Goal: Information Seeking & Learning: Learn about a topic

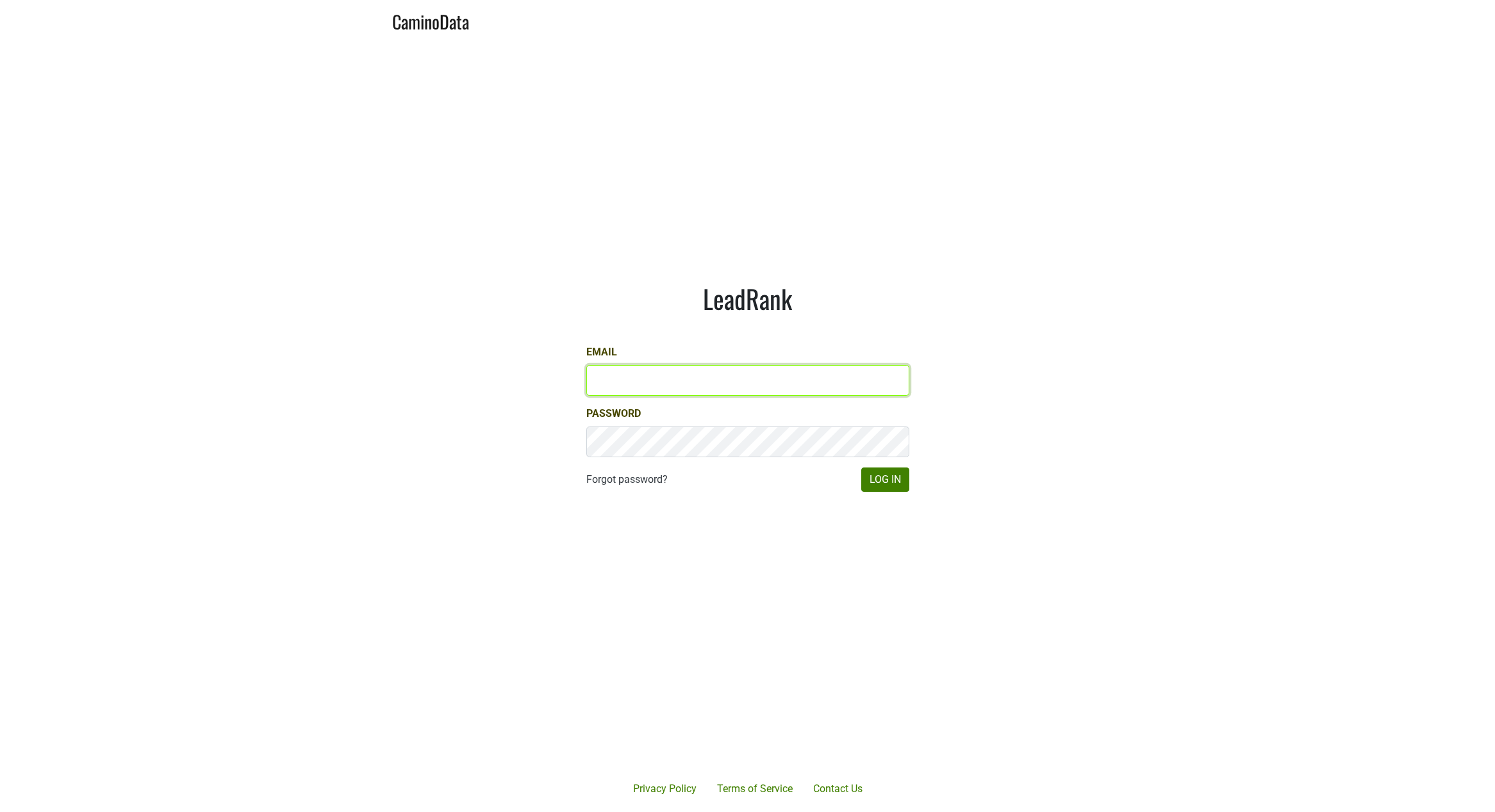
click at [641, 379] on input "Email" at bounding box center [748, 380] width 323 height 30
click at [884, 812] on com-1password-button at bounding box center [748, 812] width 1495 height 0
type input "sferguson@realmcellars.com"
click at [888, 478] on button "Log In" at bounding box center [885, 479] width 48 height 24
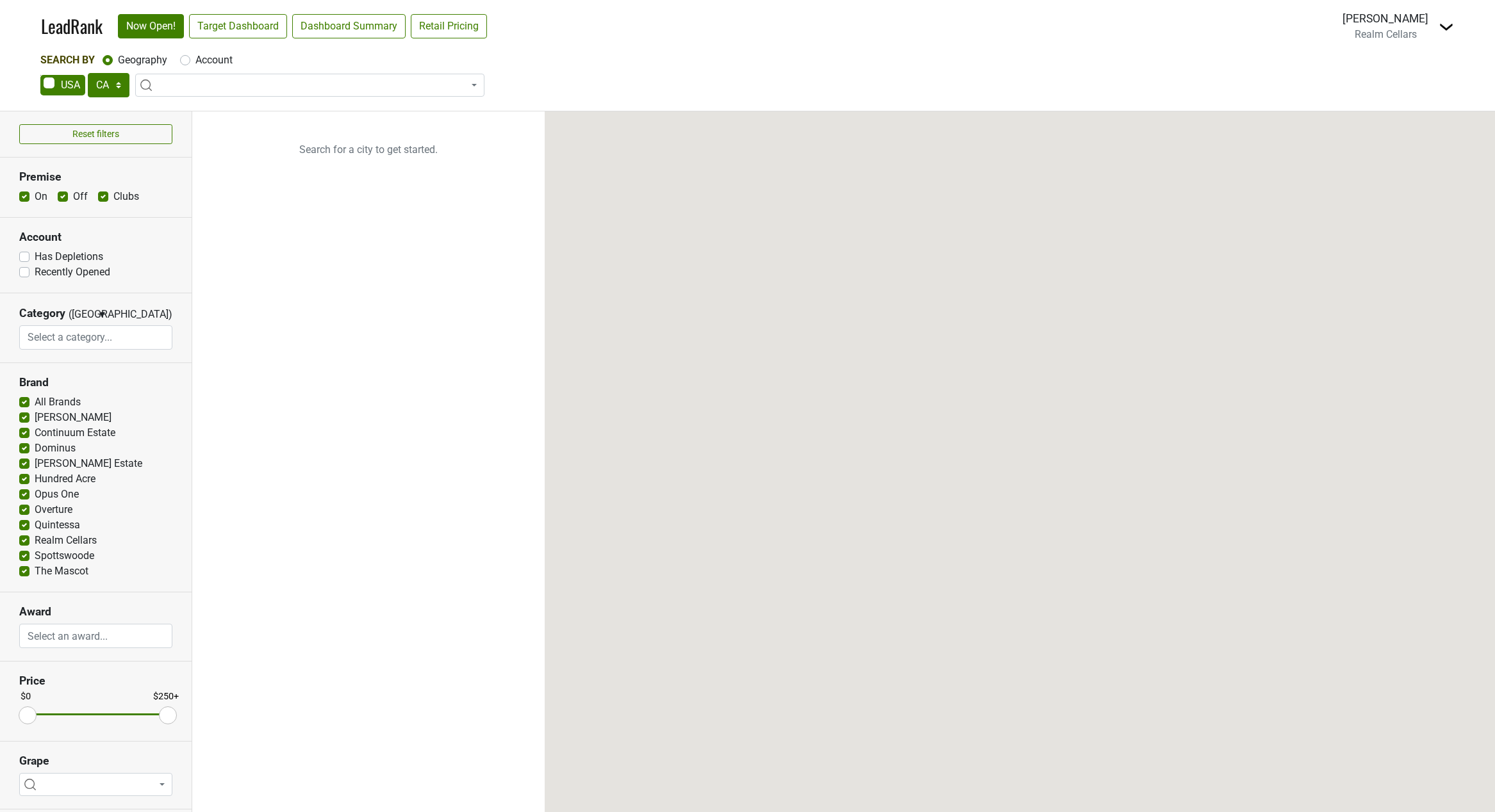
select select "CA"
select select
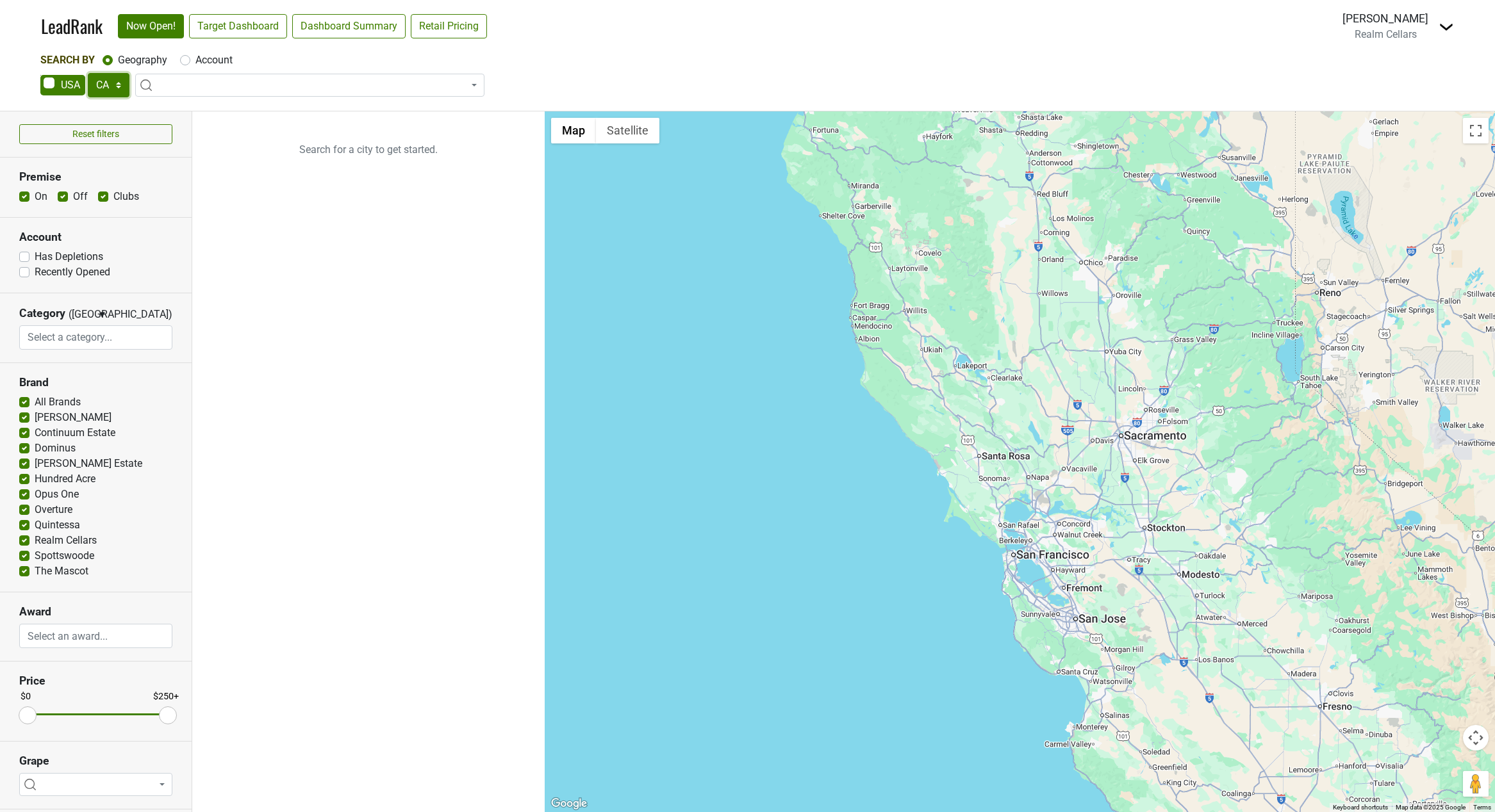
click at [119, 88] on select "AK AL AR AZ CA CO CT DC DE FL GA HI IA ID IL IN KS KY LA MA MD ME MI MN MO MS M…" at bounding box center [108, 84] width 41 height 24
select select "AR"
click at [88, 73] on select "AK AL AR AZ CA CO CT DC DE FL GA HI IA ID IL IN KS KY LA MA MD ME MI MN MO MS M…" at bounding box center [108, 84] width 41 height 24
click at [464, 497] on ul "Search for a city to get started." at bounding box center [368, 462] width 353 height 701
click at [243, 80] on span at bounding box center [310, 85] width 350 height 23
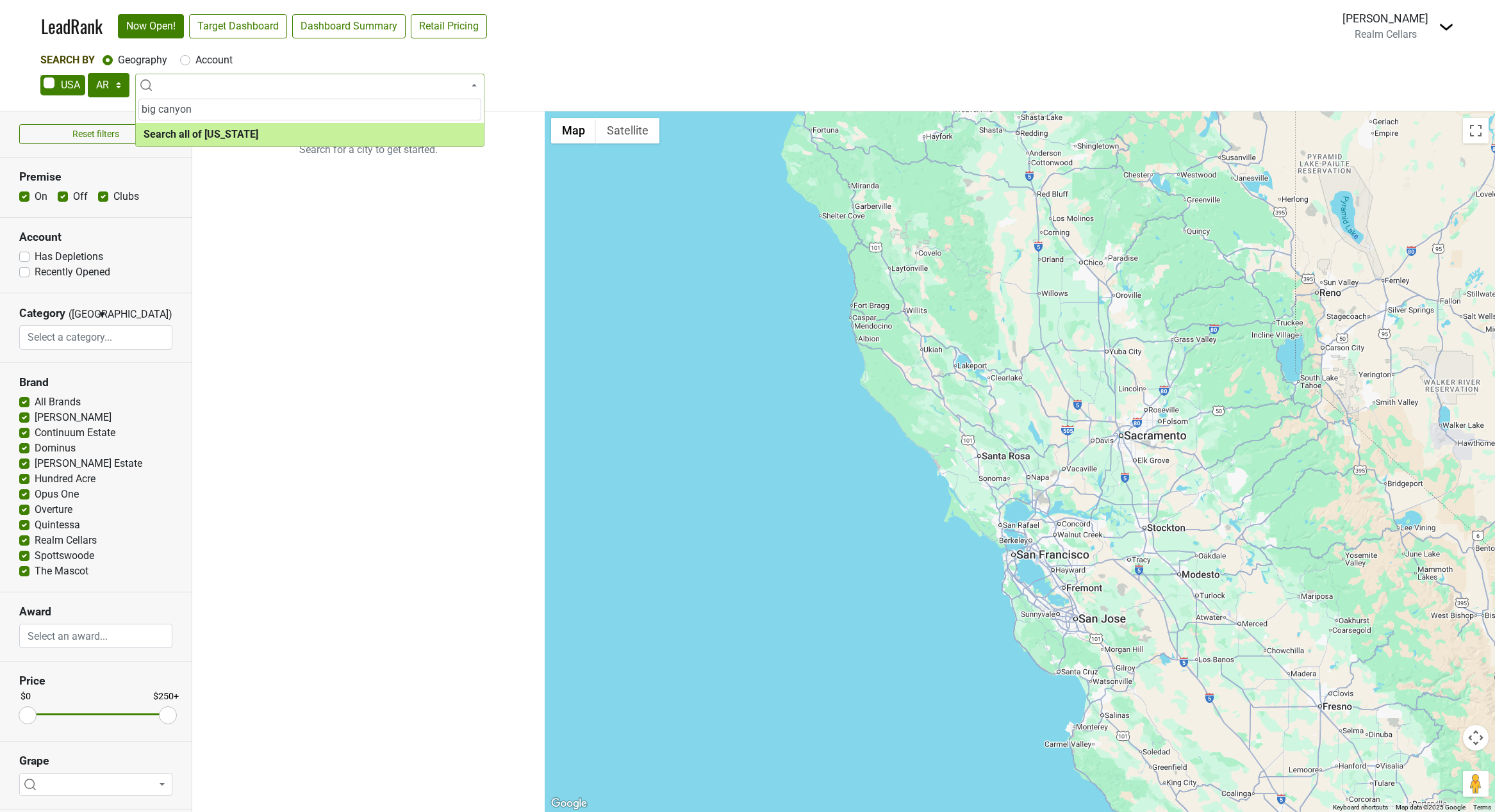
type input "big canyon"
click at [118, 84] on select "AK AL AR AZ CA CO CT DC DE FL GA HI IA ID IL IN KS KY LA MA MD ME MI MN MO MS M…" at bounding box center [108, 84] width 41 height 24
select select "AZ"
click at [88, 73] on select "AK AL AR AZ CA CO CT DC DE FL GA HI IA ID IL IN KS KY LA MA MD ME MI MN MO MS M…" at bounding box center [108, 84] width 41 height 24
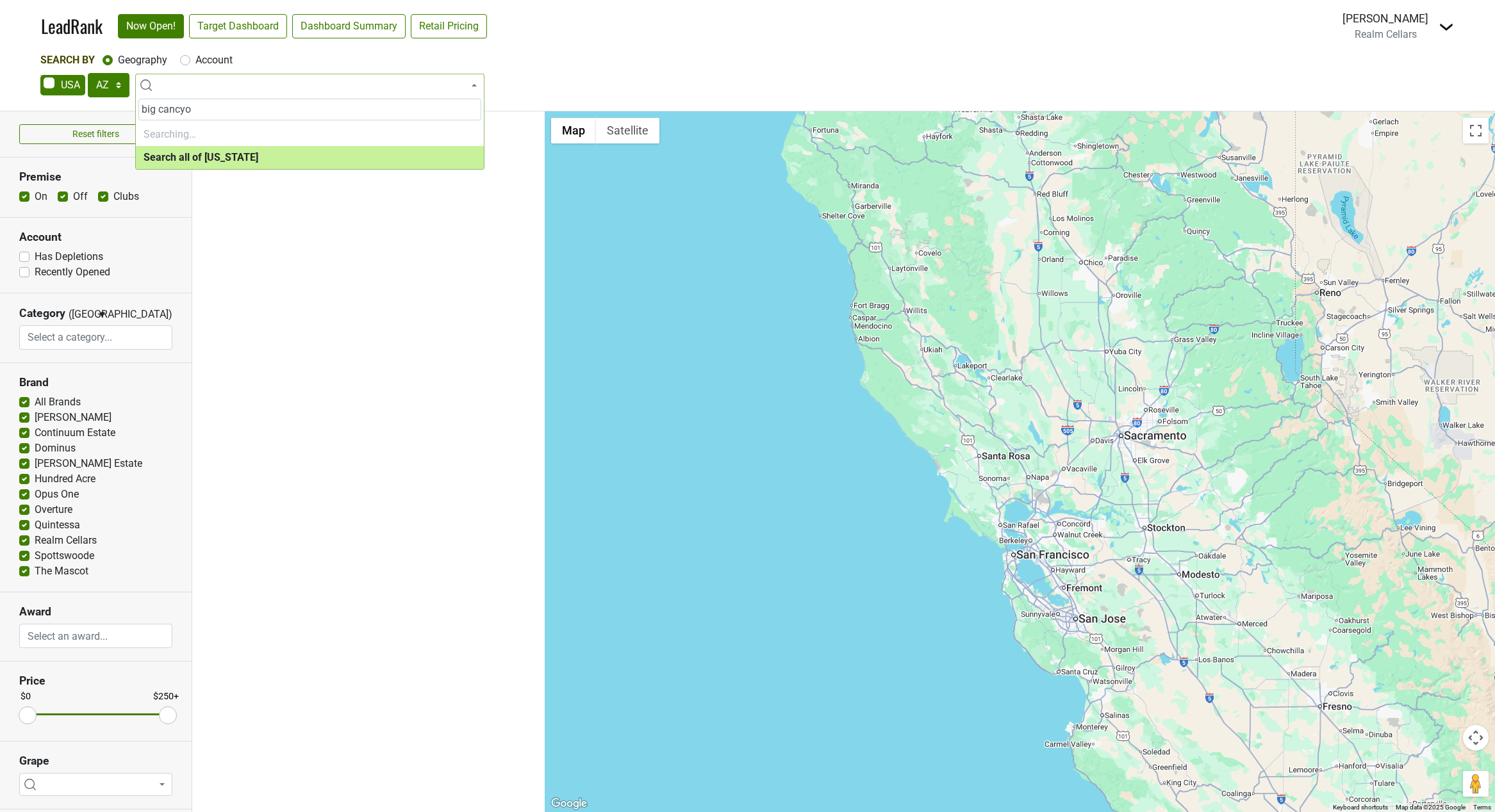
type input "big cancyon"
select select "ALL_AZ"
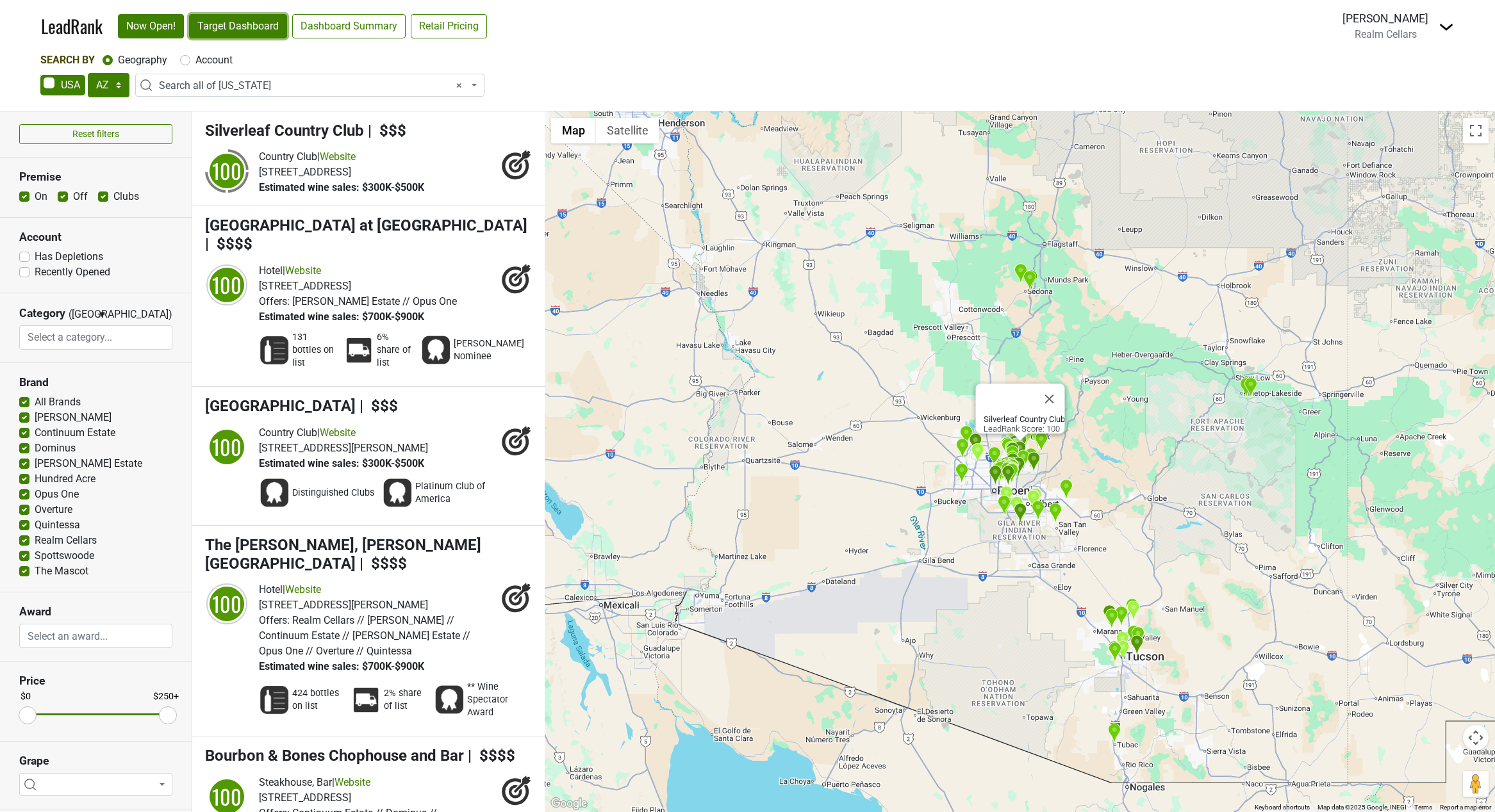
click at [242, 27] on link "Target Dashboard" at bounding box center [238, 26] width 98 height 24
click at [118, 87] on select "AK AL AR AZ CA CO CT DC DE FL GA HI IA ID IL IN KS KY LA MA MD ME MI MN MO MS M…" at bounding box center [108, 84] width 41 height 24
select select "CA"
click at [88, 73] on select "AK AL AR AZ CA CO CT DC DE FL GA HI IA ID IL IN KS KY LA MA MD ME MI MN MO MS M…" at bounding box center [108, 84] width 41 height 24
select select
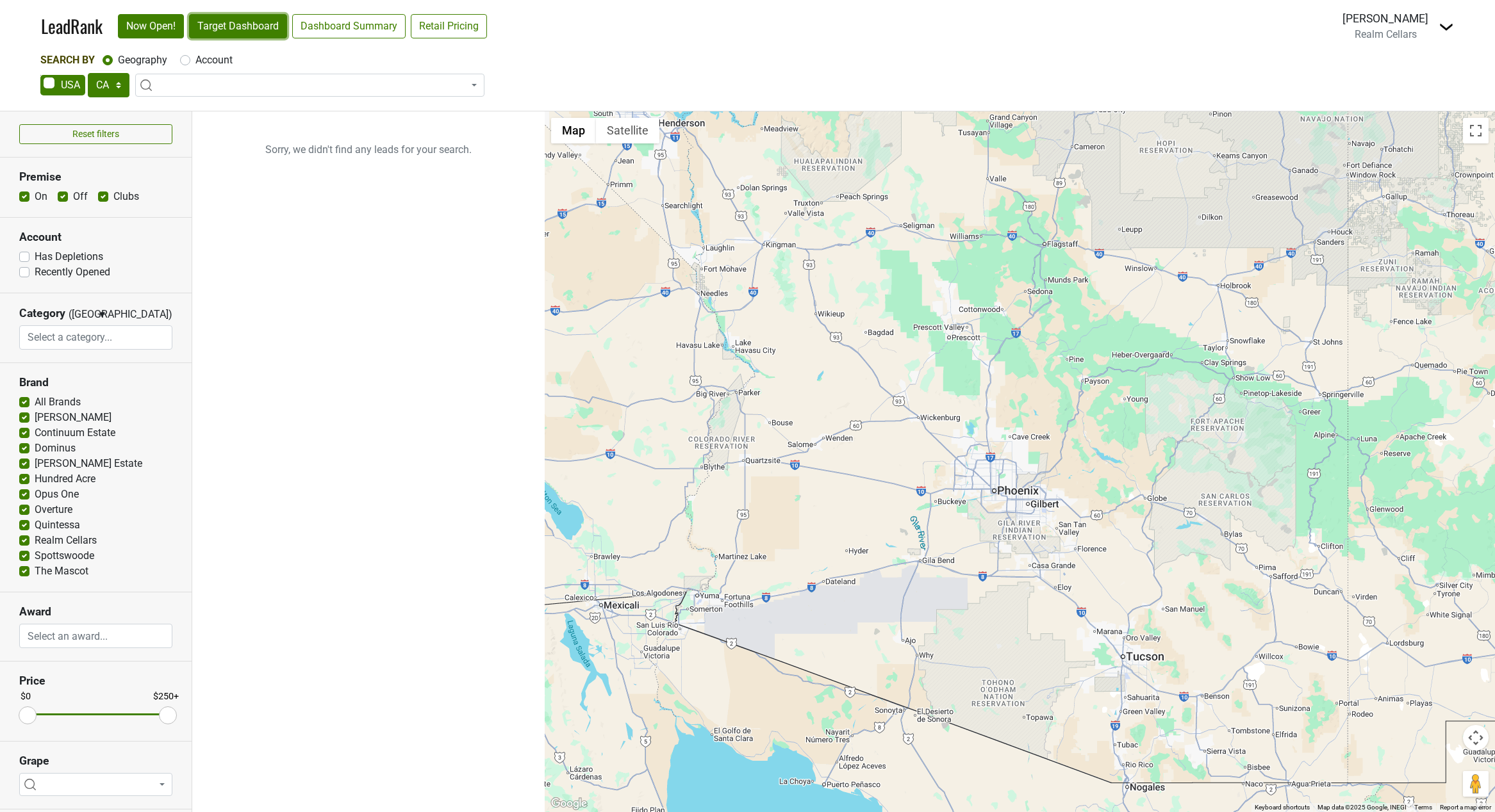
click at [224, 29] on link "Target Dashboard" at bounding box center [238, 26] width 98 height 24
click at [120, 88] on select "AK AL AR AZ CA CO CT DC DE FL GA HI IA ID IL IN KS KY LA MA MD ME MI MN MO MS M…" at bounding box center [108, 84] width 41 height 24
click at [88, 73] on select "AK AL AR AZ CA CO CT DC DE FL GA HI IA ID IL IN KS KY LA MA MD ME MI MN MO MS M…" at bounding box center [108, 84] width 41 height 24
click at [229, 30] on link "Target Dashboard" at bounding box center [238, 26] width 98 height 24
click at [116, 84] on select "AK AL AR AZ CA CO CT DC DE FL GA HI IA ID IL IN KS KY LA MA MD ME MI MN MO MS M…" at bounding box center [108, 84] width 41 height 24
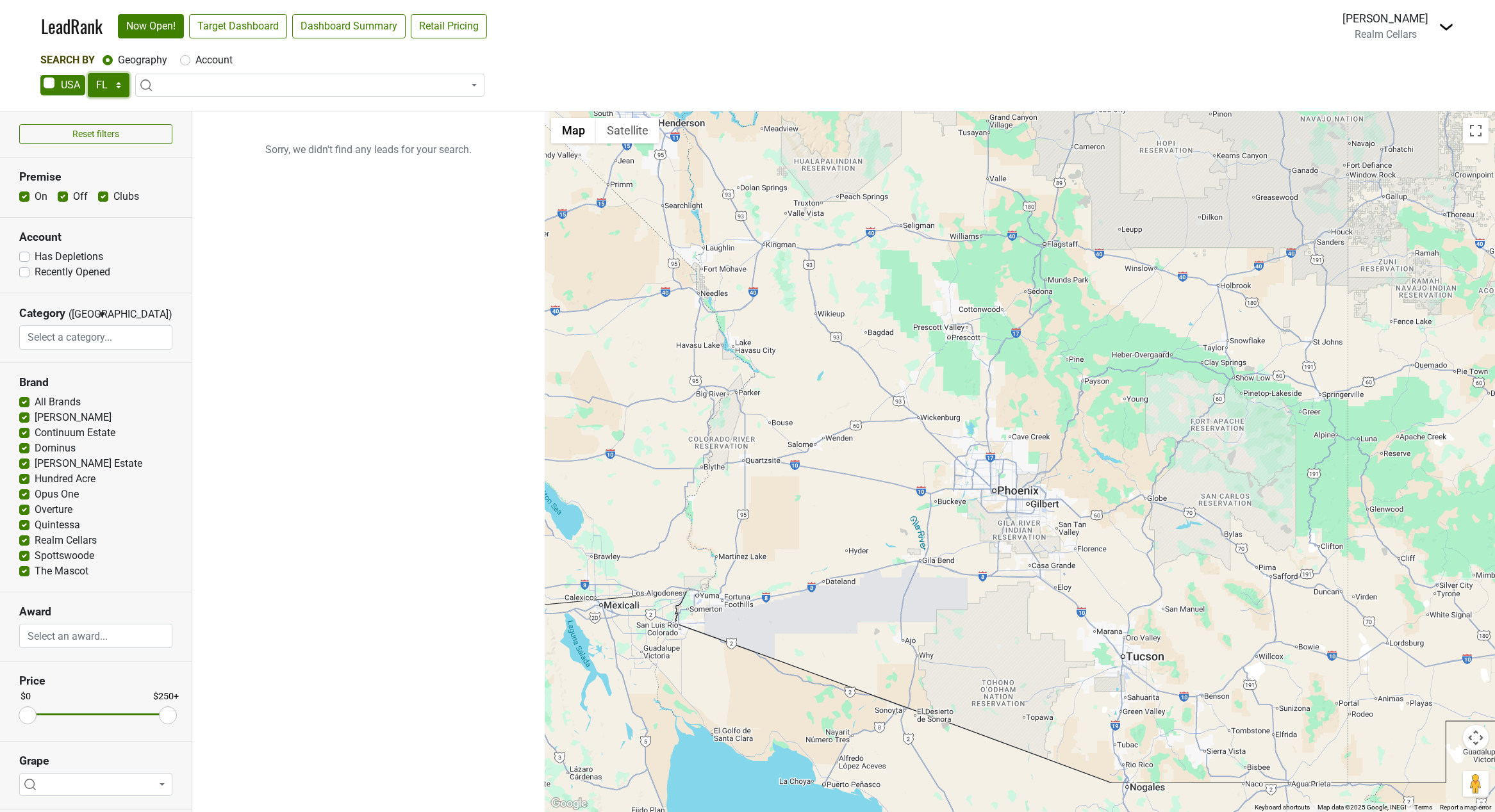
click at [88, 73] on select "AK AL AR AZ CA CO CT DC DE FL GA HI IA ID IL IN KS KY LA MA MD ME MI MN MO MS M…" at bounding box center [108, 84] width 41 height 24
click at [235, 29] on link "Target Dashboard" at bounding box center [238, 26] width 98 height 24
click at [115, 84] on select "AK AL AR AZ CA CO CT DC DE FL GA HI IA ID IL IN KS KY LA MA MD ME MI MN MO MS M…" at bounding box center [108, 84] width 41 height 24
click at [88, 73] on select "AK AL AR AZ CA CO CT DC DE FL GA HI IA ID IL IN KS KY LA MA MD ME MI MN MO MS M…" at bounding box center [108, 84] width 41 height 24
click at [230, 20] on link "Target Dashboard" at bounding box center [238, 26] width 98 height 24
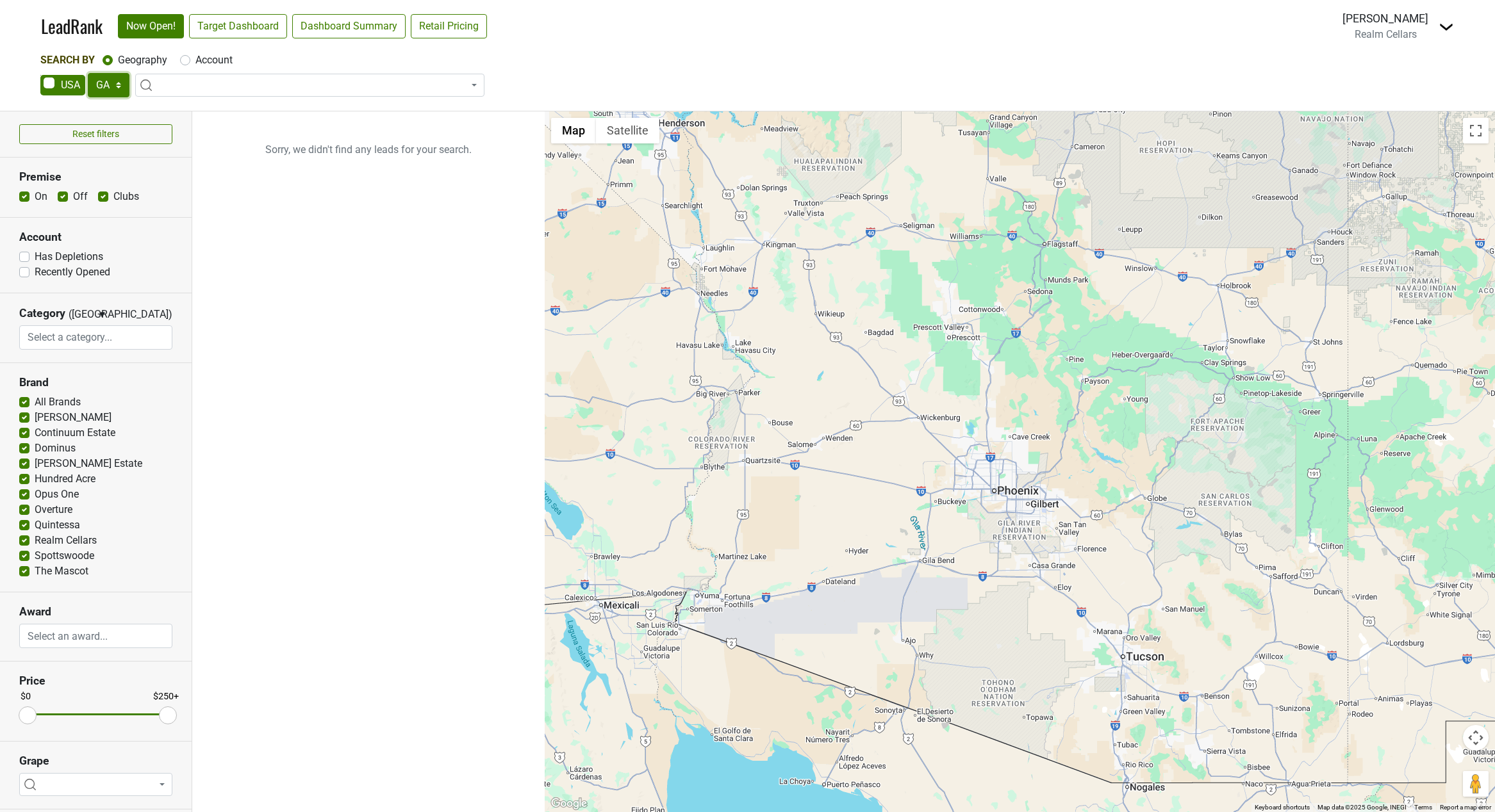
click at [113, 84] on select "AK AL AR AZ CA CO CT DC DE FL GA HI IA ID IL IN KS KY LA MA MD ME MI MN MO MS M…" at bounding box center [108, 84] width 41 height 24
click at [88, 73] on select "AK AL AR AZ CA CO CT DC DE FL GA HI IA ID IL IN KS KY LA MA MD ME MI MN MO MS M…" at bounding box center [108, 84] width 41 height 24
click at [247, 28] on link "Target Dashboard" at bounding box center [238, 26] width 98 height 24
click at [119, 88] on select "AK AL AR AZ CA CO CT DC DE FL GA HI IA ID IL IN KS KY LA MA MD ME MI MN MO MS M…" at bounding box center [108, 84] width 41 height 24
click at [88, 73] on select "AK AL AR AZ CA CO CT DC DE FL GA HI IA ID IL IN KS KY LA MA MD ME MI MN MO MS M…" at bounding box center [108, 84] width 41 height 24
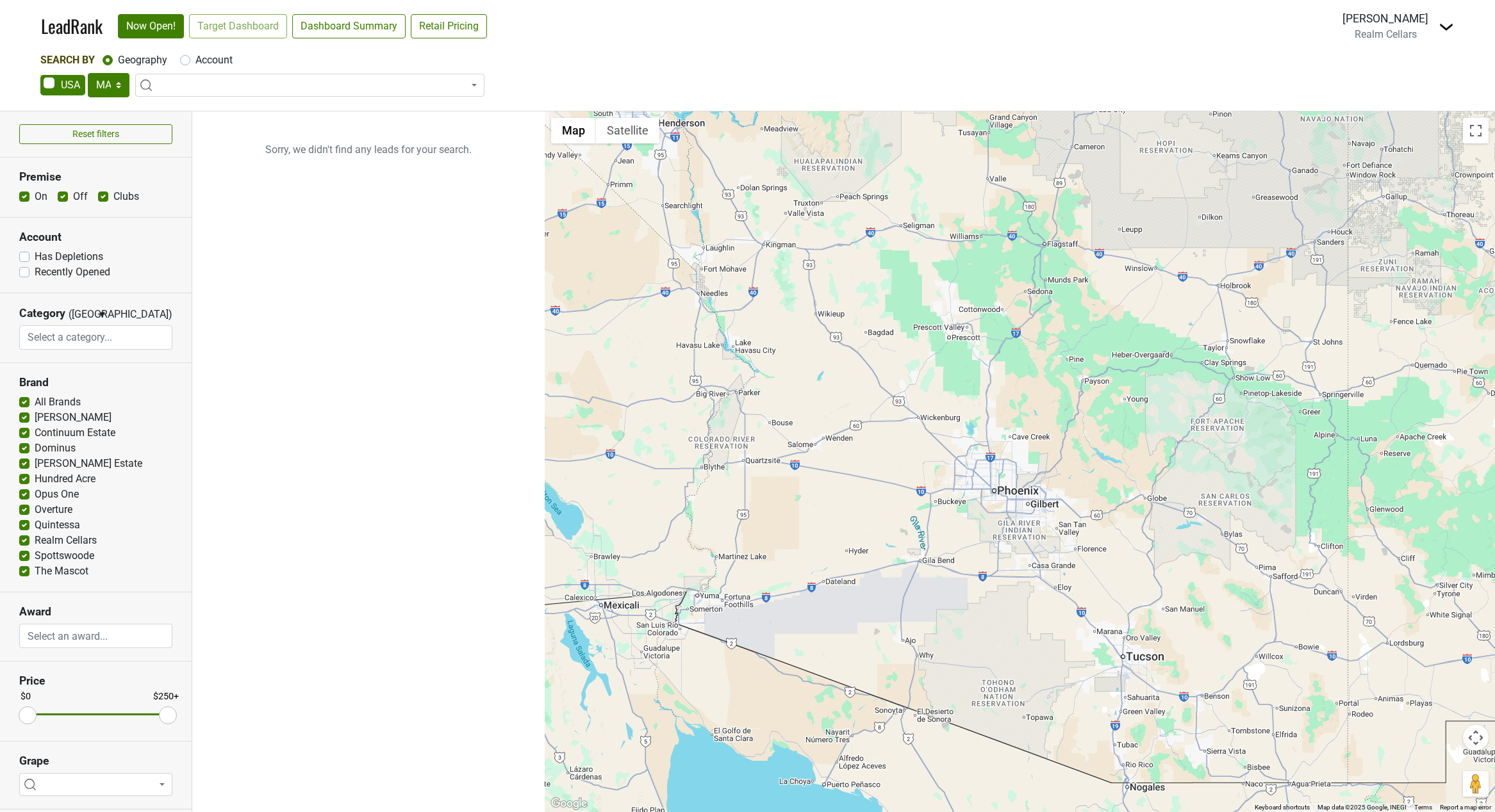
click at [236, 30] on div "LeadRank Now Open! Target Dashboard Dashboard Summary Retail Pricing Loading..." at bounding box center [269, 26] width 457 height 27
click at [247, 28] on link "Target Dashboard" at bounding box center [238, 26] width 98 height 24
click at [117, 88] on select "AK AL AR AZ CA CO CT DC DE FL GA HI IA ID IL IN KS KY LA MA MD ME MI MN MO MS M…" at bounding box center [108, 84] width 41 height 24
click at [88, 73] on select "AK AL AR AZ CA CO CT DC DE FL GA HI IA ID IL IN KS KY LA MA MD ME MI MN MO MS M…" at bounding box center [108, 84] width 41 height 24
click at [247, 28] on link "Target Dashboard" at bounding box center [238, 26] width 98 height 24
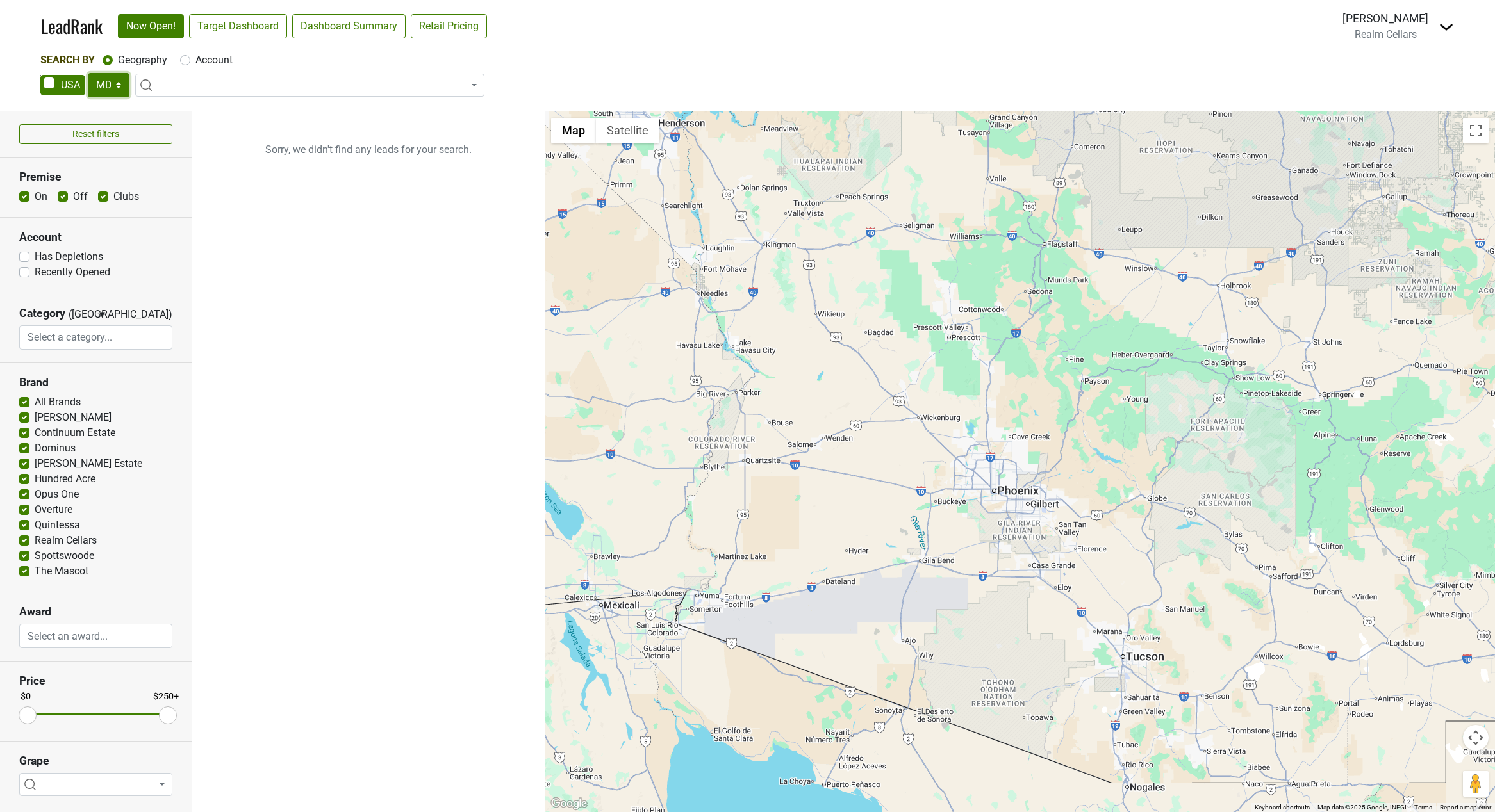
click at [116, 79] on select "AK AL AR AZ CA CO CT DC DE FL GA HI IA ID IL IN KS KY LA MA MD ME MI MN MO MS M…" at bounding box center [108, 84] width 41 height 24
click at [88, 73] on select "AK AL AR AZ CA CO CT DC DE FL GA HI IA ID IL IN KS KY LA MA MD ME MI MN MO MS M…" at bounding box center [108, 84] width 41 height 24
click at [219, 30] on link "Target Dashboard" at bounding box center [238, 26] width 98 height 24
click at [113, 84] on select "AK AL AR AZ CA CO CT DC DE FL GA HI IA ID IL IN KS KY LA MA MD ME MI MN MO MS M…" at bounding box center [108, 84] width 41 height 24
click at [121, 95] on select "AK AL AR AZ CA CO CT DC DE FL GA HI IA ID IL IN KS KY LA MA MD ME MI MN MO MS M…" at bounding box center [108, 84] width 41 height 24
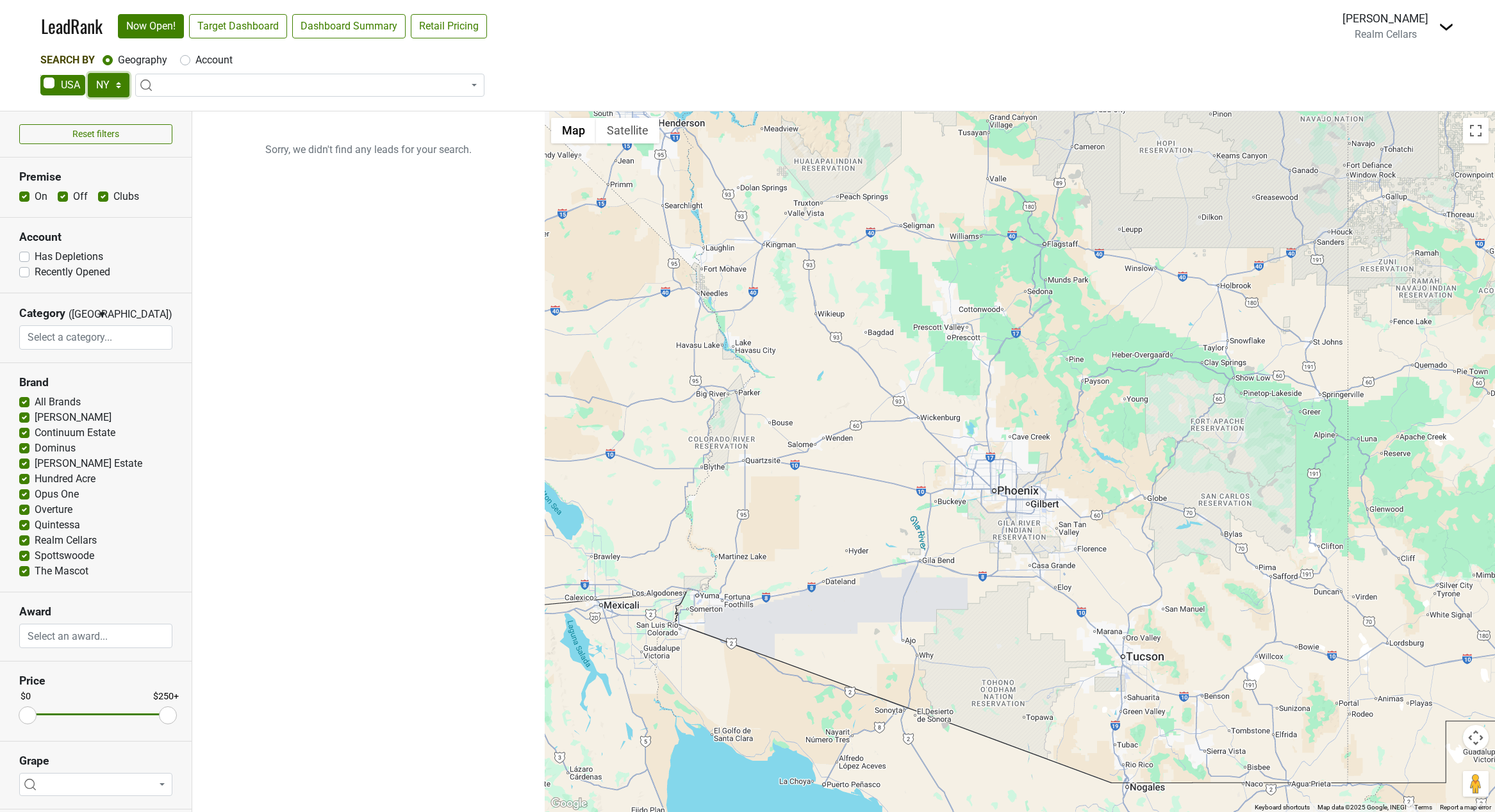
click at [88, 73] on select "AK AL AR AZ CA CO CT DC DE FL GA HI IA ID IL IN KS KY LA MA MD ME MI MN MO MS M…" at bounding box center [108, 84] width 41 height 24
click at [227, 21] on link "Target Dashboard" at bounding box center [238, 26] width 98 height 24
click at [114, 87] on select "AK AL AR AZ CA CO CT DC DE FL GA HI IA ID IL IN KS KY LA MA MD ME MI MN MO MS M…" at bounding box center [108, 84] width 41 height 24
click at [88, 73] on select "AK AL AR AZ CA CO CT DC DE FL GA HI IA ID IL IN KS KY LA MA MD ME MI MN MO MS M…" at bounding box center [108, 84] width 41 height 24
click at [241, 23] on div "LeadRank Now Open! Target Dashboard Dashboard Summary Retail Pricing Loading..." at bounding box center [269, 26] width 457 height 27
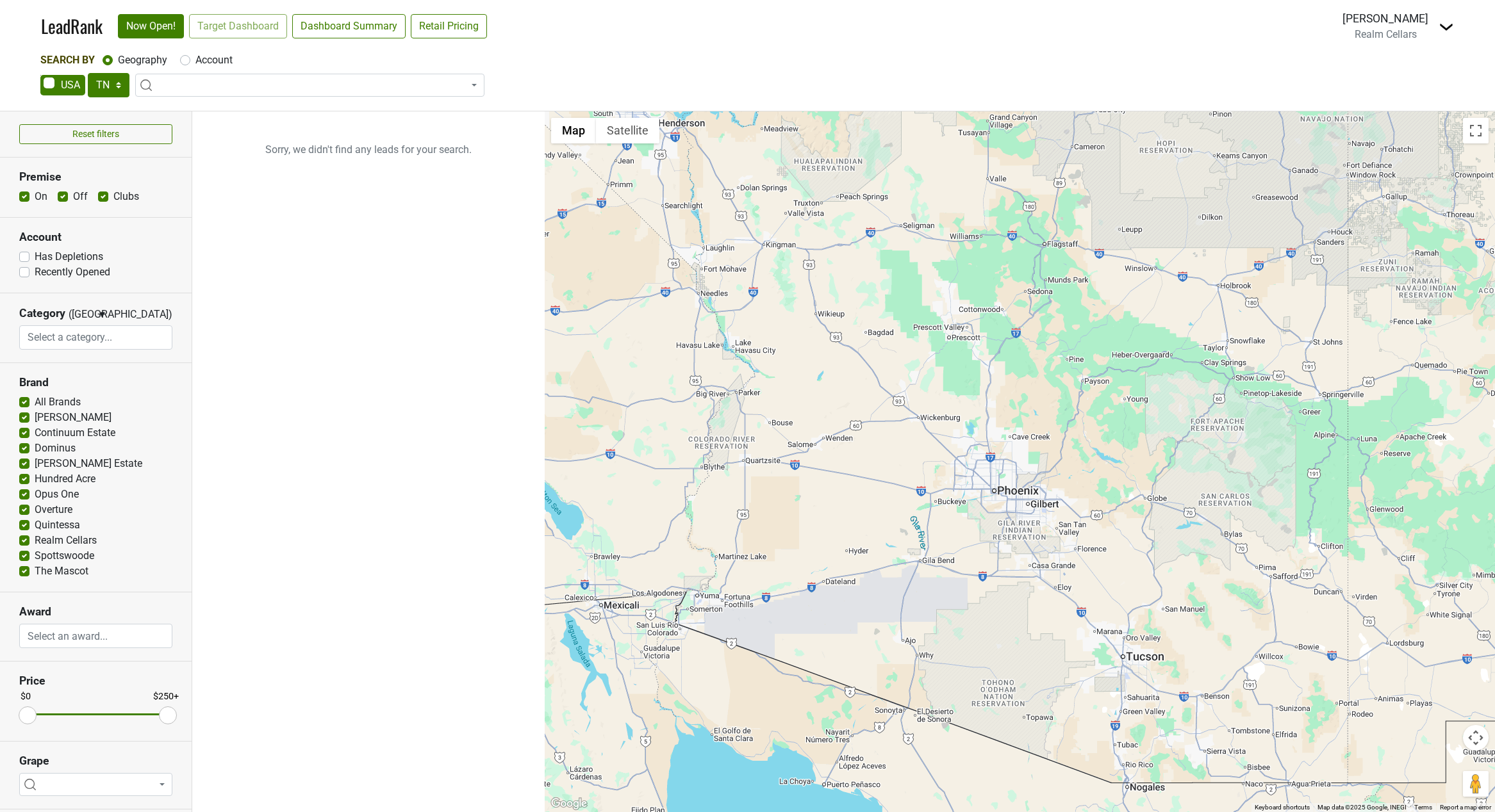
click at [236, 25] on div "LeadRank Now Open! Target Dashboard Dashboard Summary Retail Pricing Loading..." at bounding box center [269, 26] width 457 height 27
click at [237, 284] on ul "Sorry, we didn't find any leads for your search." at bounding box center [368, 462] width 353 height 701
click at [251, 27] on link "Target Dashboard" at bounding box center [238, 26] width 98 height 24
click at [118, 86] on select "AK AL AR AZ CA CO CT DC DE FL GA HI IA ID IL IN KS KY LA MA MD ME MI MN MO MS M…" at bounding box center [108, 84] width 41 height 24
select select "TX"
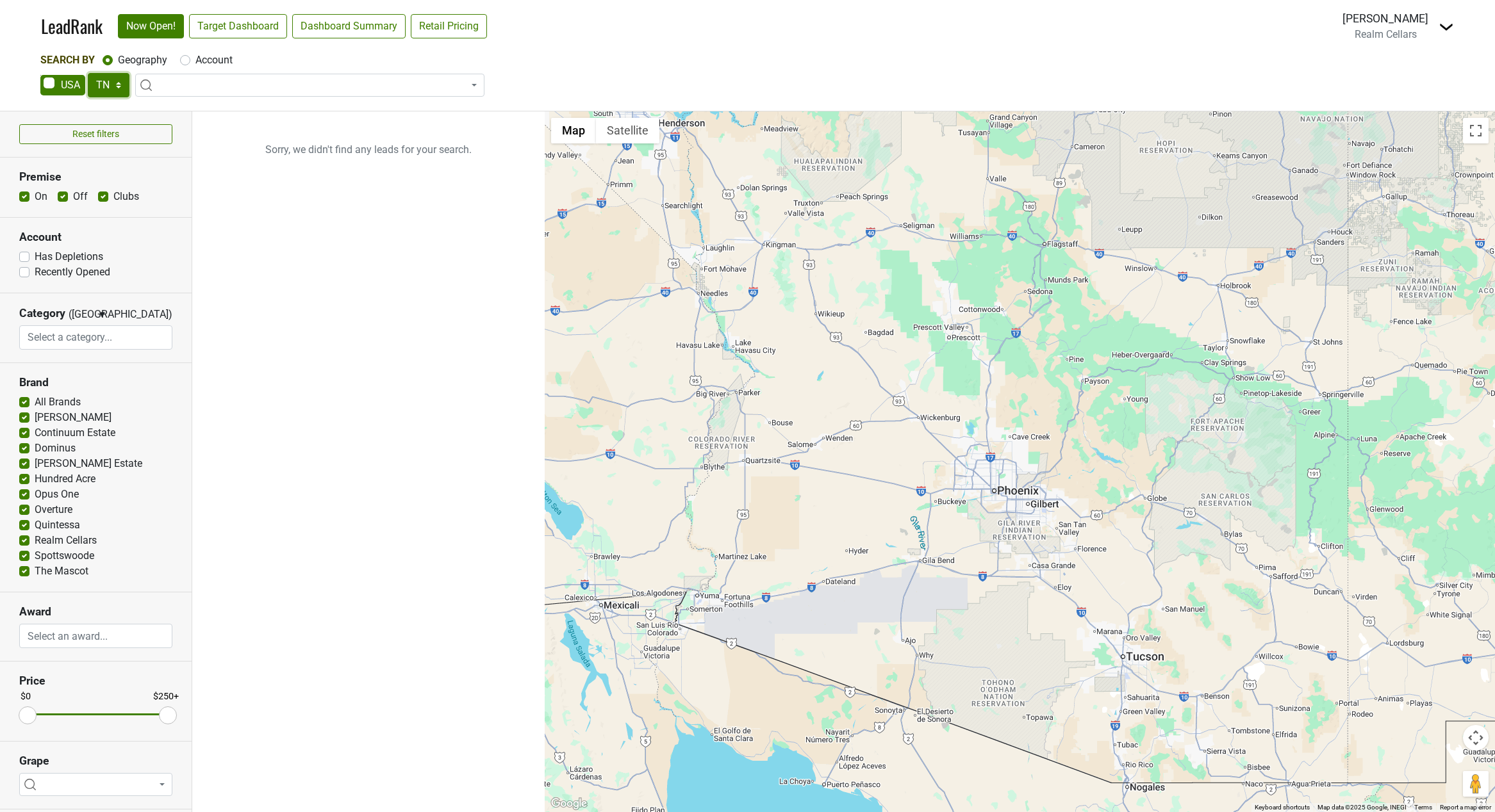
click at [88, 73] on select "AK AL AR AZ CA CO CT DC DE FL GA HI IA ID IL IN KS KY LA MA MD ME MI MN MO MS M…" at bounding box center [108, 84] width 41 height 24
click at [231, 30] on link "Target Dashboard" at bounding box center [238, 26] width 98 height 24
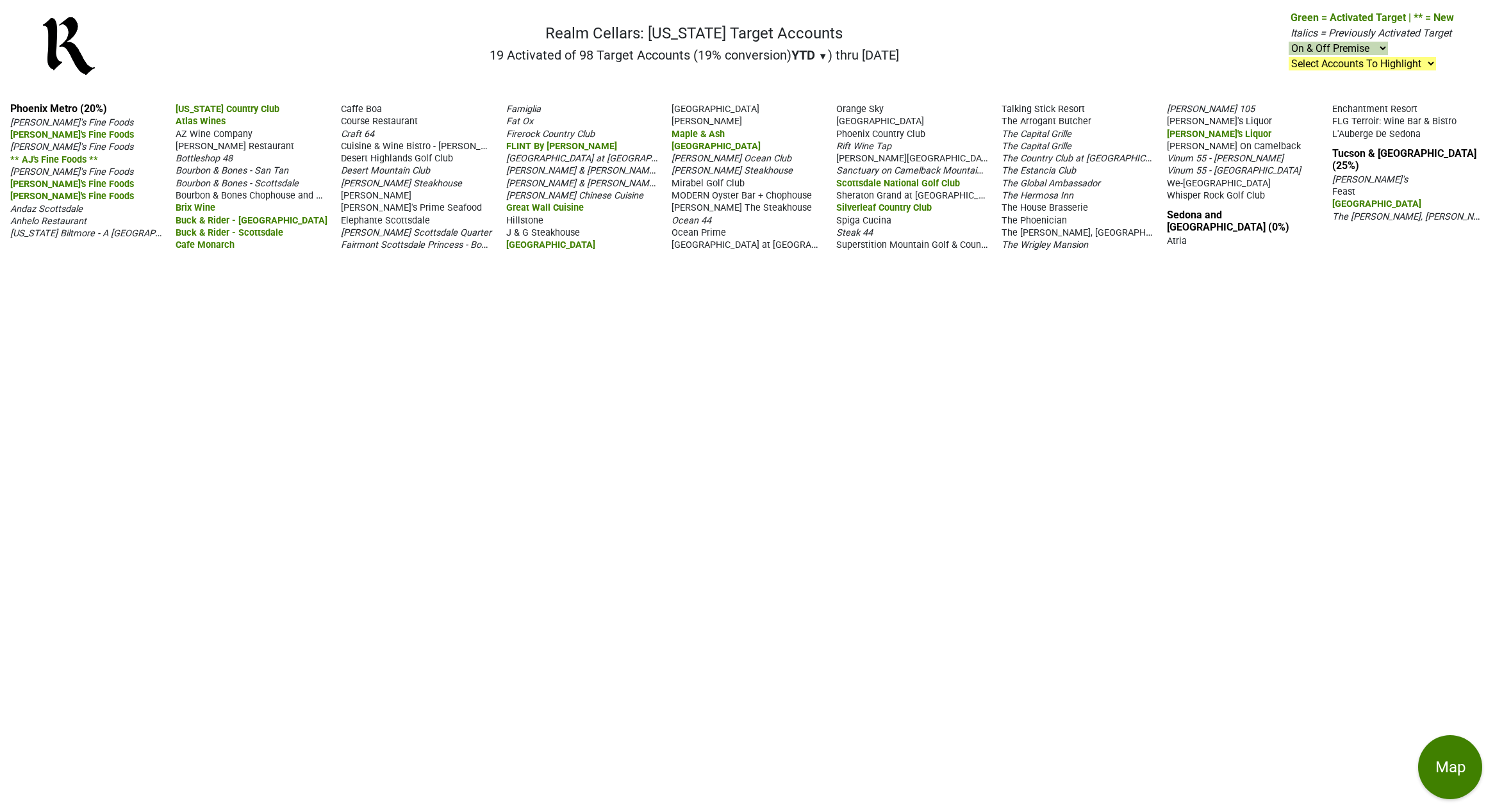
click at [1231, 435] on div "Phoenix Metro (20%) AJ's Fine Foods AJ's Fine Foods AJ's Fine Foods ** AJ's Fin…" at bounding box center [748, 452] width 1495 height 720
click at [1081, 442] on div "Phoenix Metro (20%) AJ's Fine Foods AJ's Fine Foods AJ's Fine Foods ** AJ's Fin…" at bounding box center [748, 452] width 1495 height 720
click at [841, 494] on div "Phoenix Metro (20%) AJ's Fine Foods AJ's Fine Foods AJ's Fine Foods ** AJ's Fin…" at bounding box center [748, 452] width 1495 height 720
click at [877, 460] on div "Phoenix Metro (20%) AJ's Fine Foods AJ's Fine Foods AJ's Fine Foods ** AJ's Fin…" at bounding box center [748, 452] width 1495 height 720
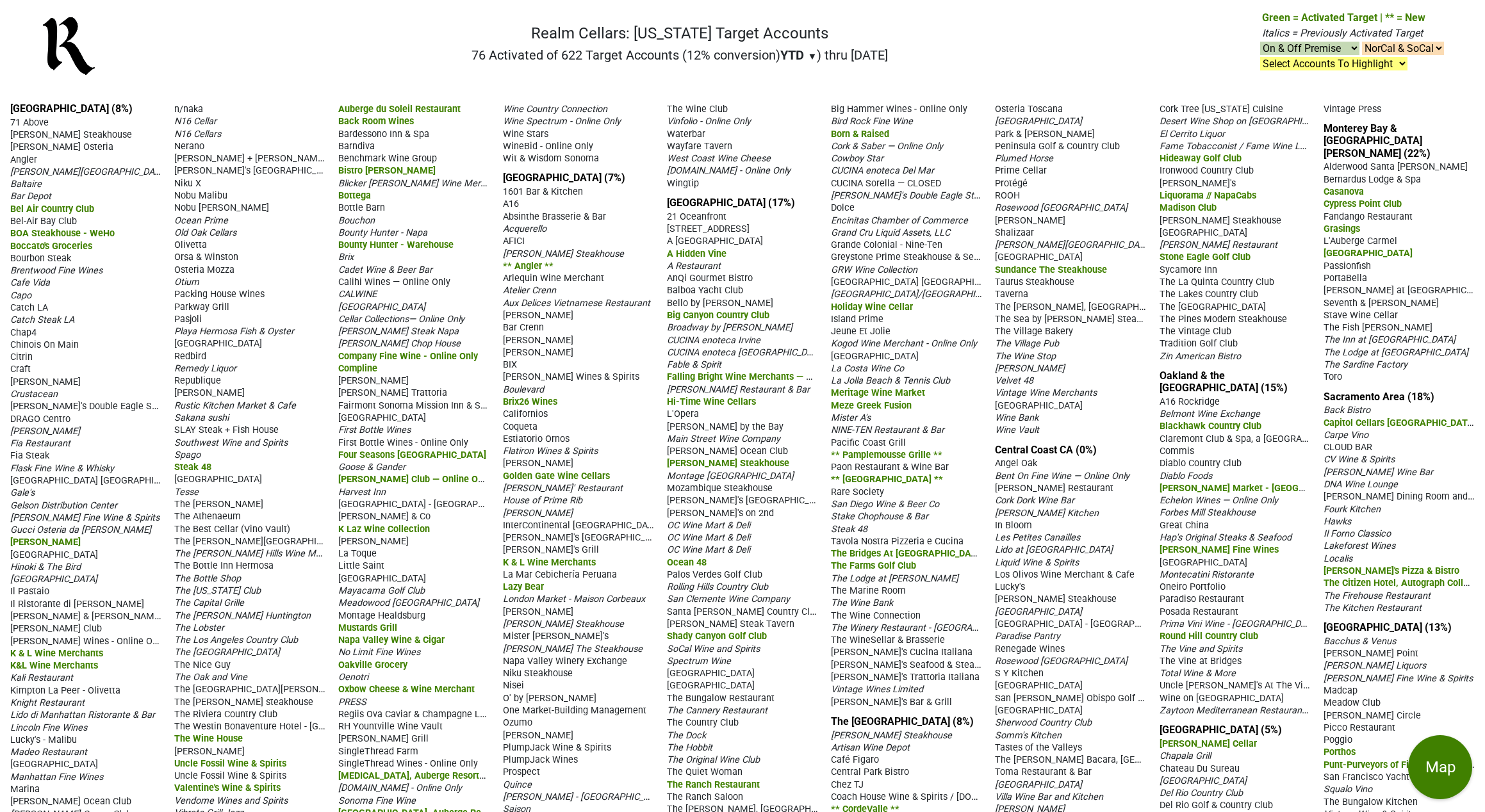
click at [769, 469] on div "[PERSON_NAME] Steakhouse" at bounding box center [742, 463] width 151 height 13
click at [856, 498] on span "Rare Society" at bounding box center [857, 492] width 53 height 11
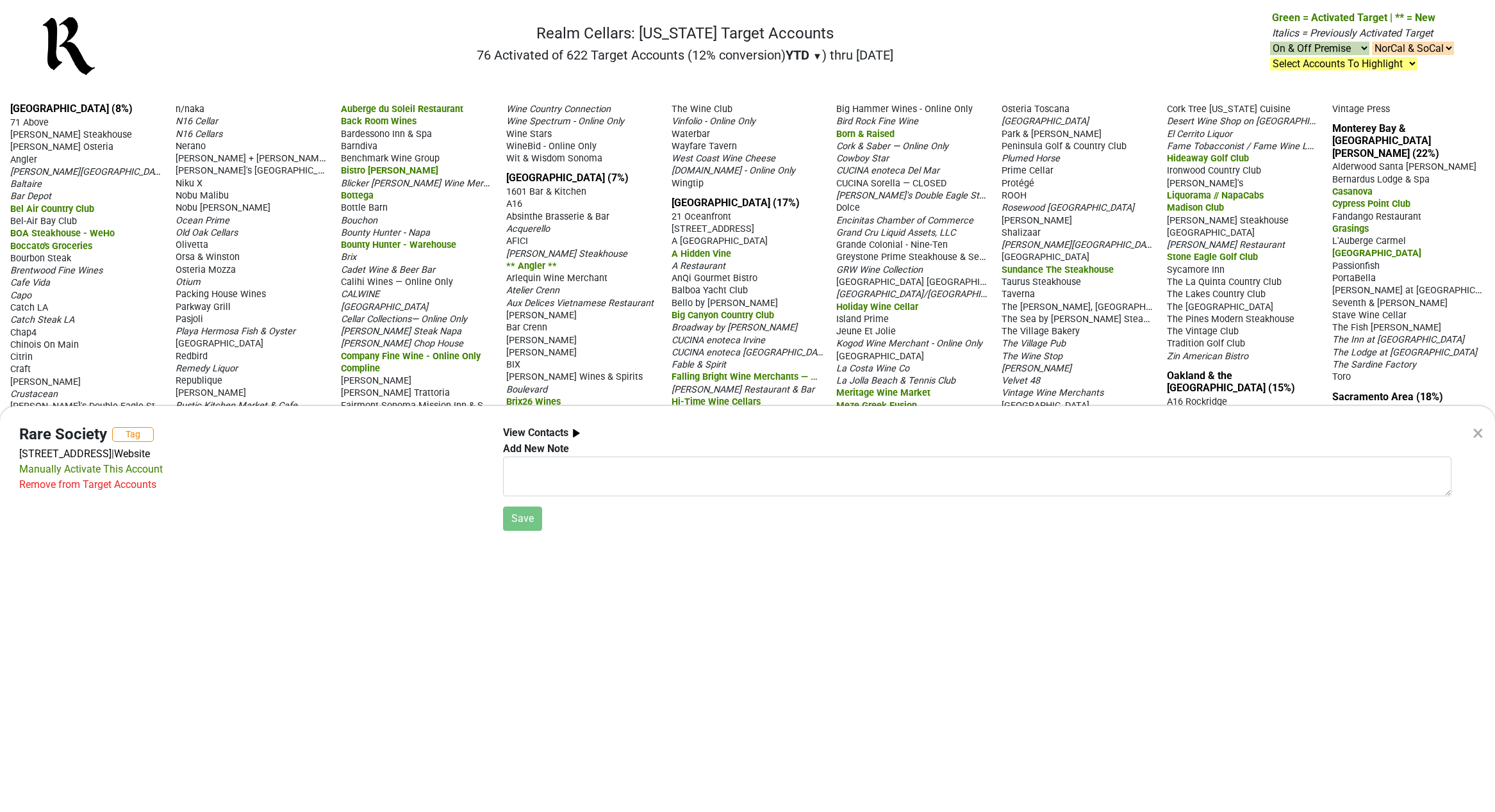
drag, startPoint x: 1475, startPoint y: 431, endPoint x: 1376, endPoint y: 446, distance: 100.1
click at [1475, 431] on div "×" at bounding box center [1479, 432] width 11 height 30
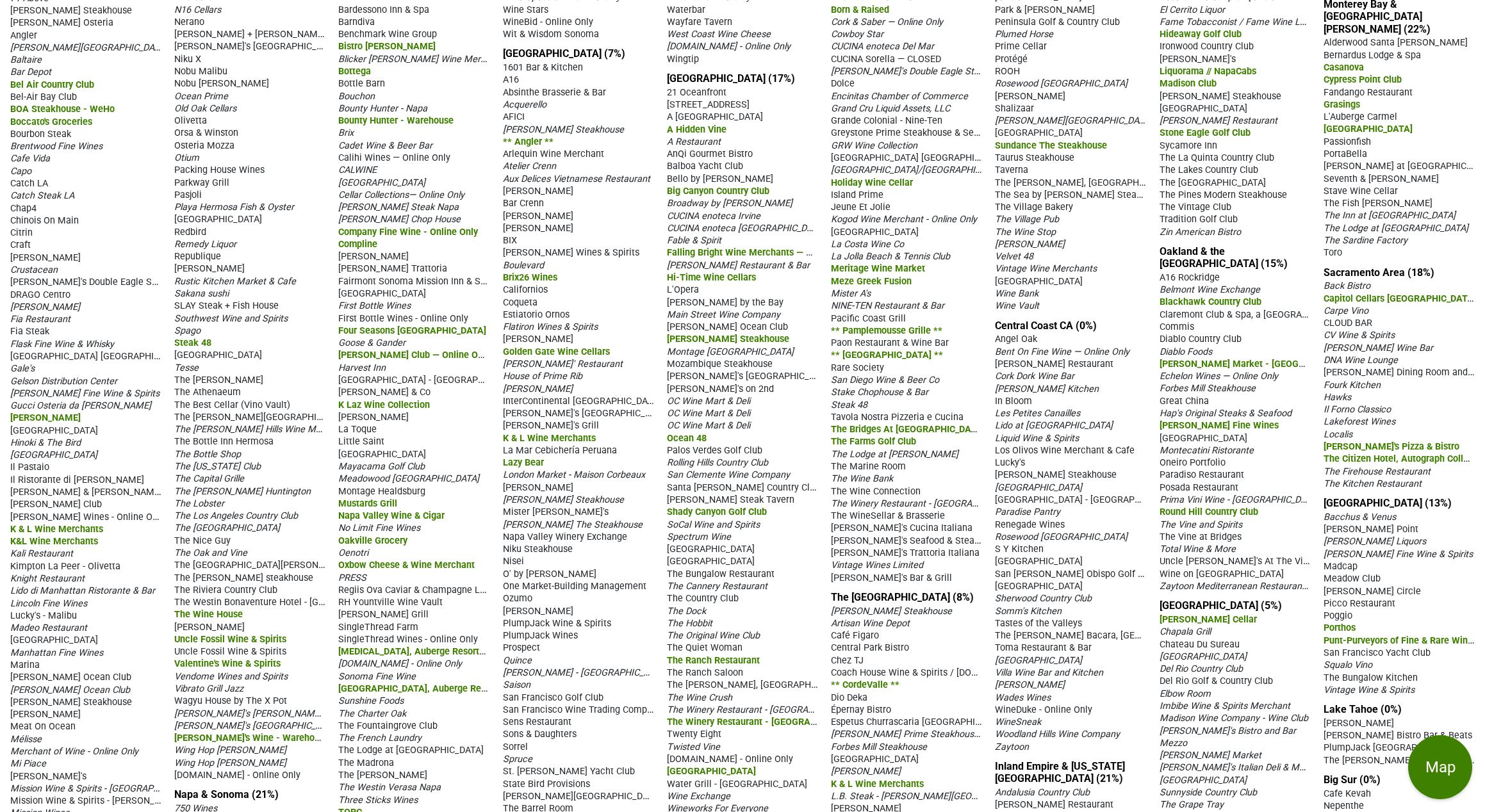
scroll to position [199, 0]
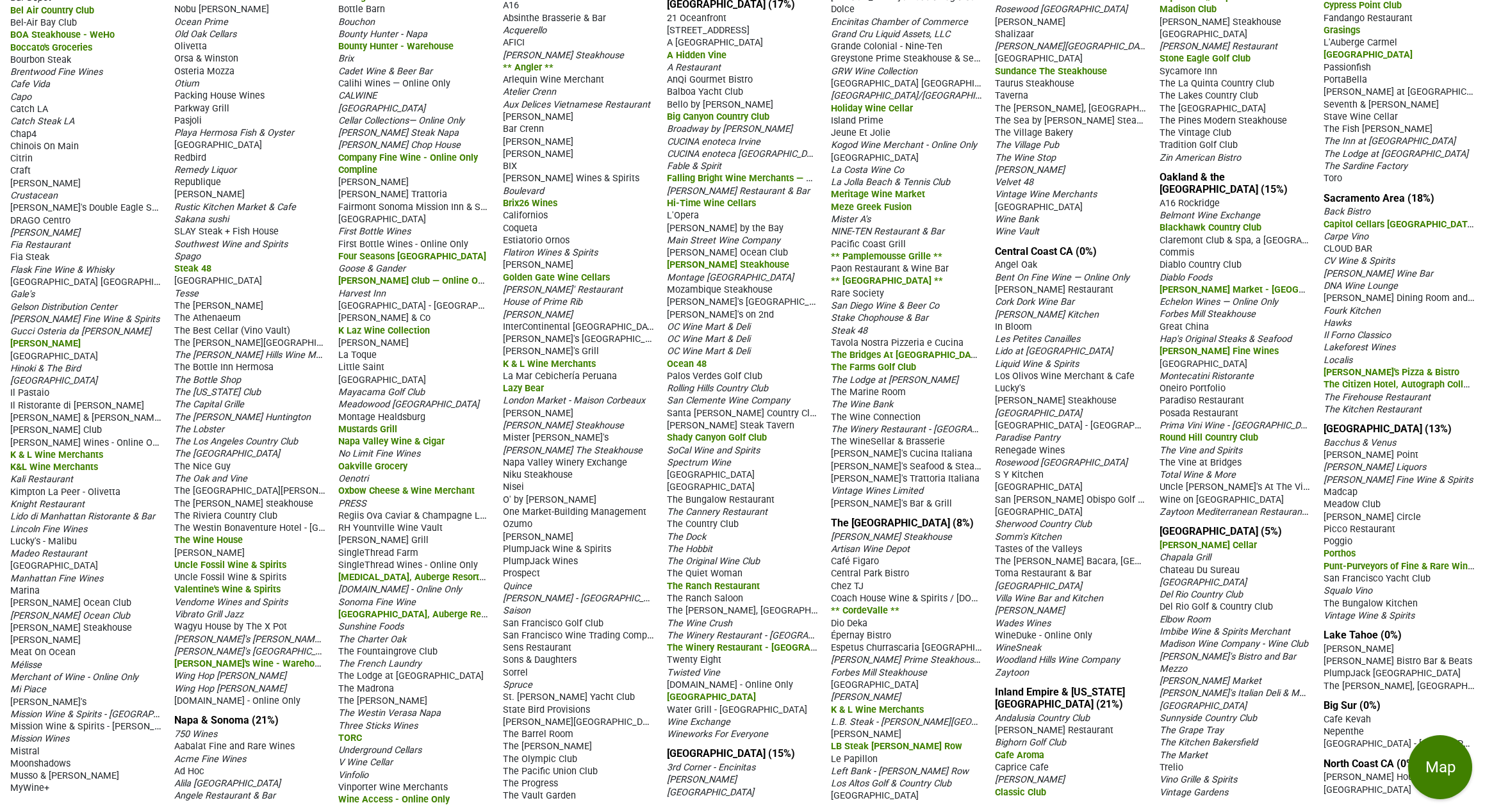
click at [908, 604] on span "Coach House Wine & Spirits / winedelight.com" at bounding box center [929, 598] width 196 height 13
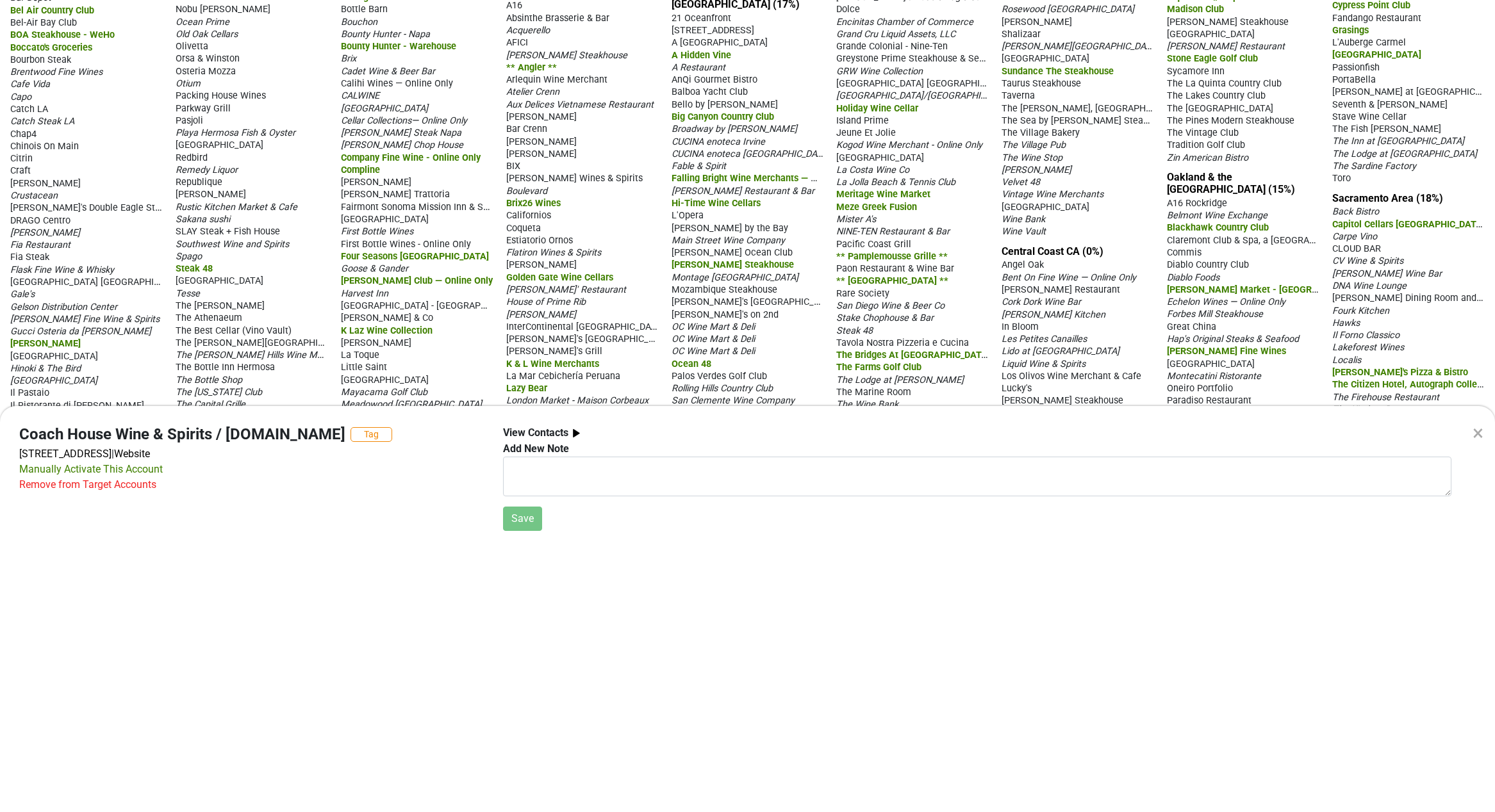
click at [1479, 427] on div "×" at bounding box center [1479, 432] width 11 height 30
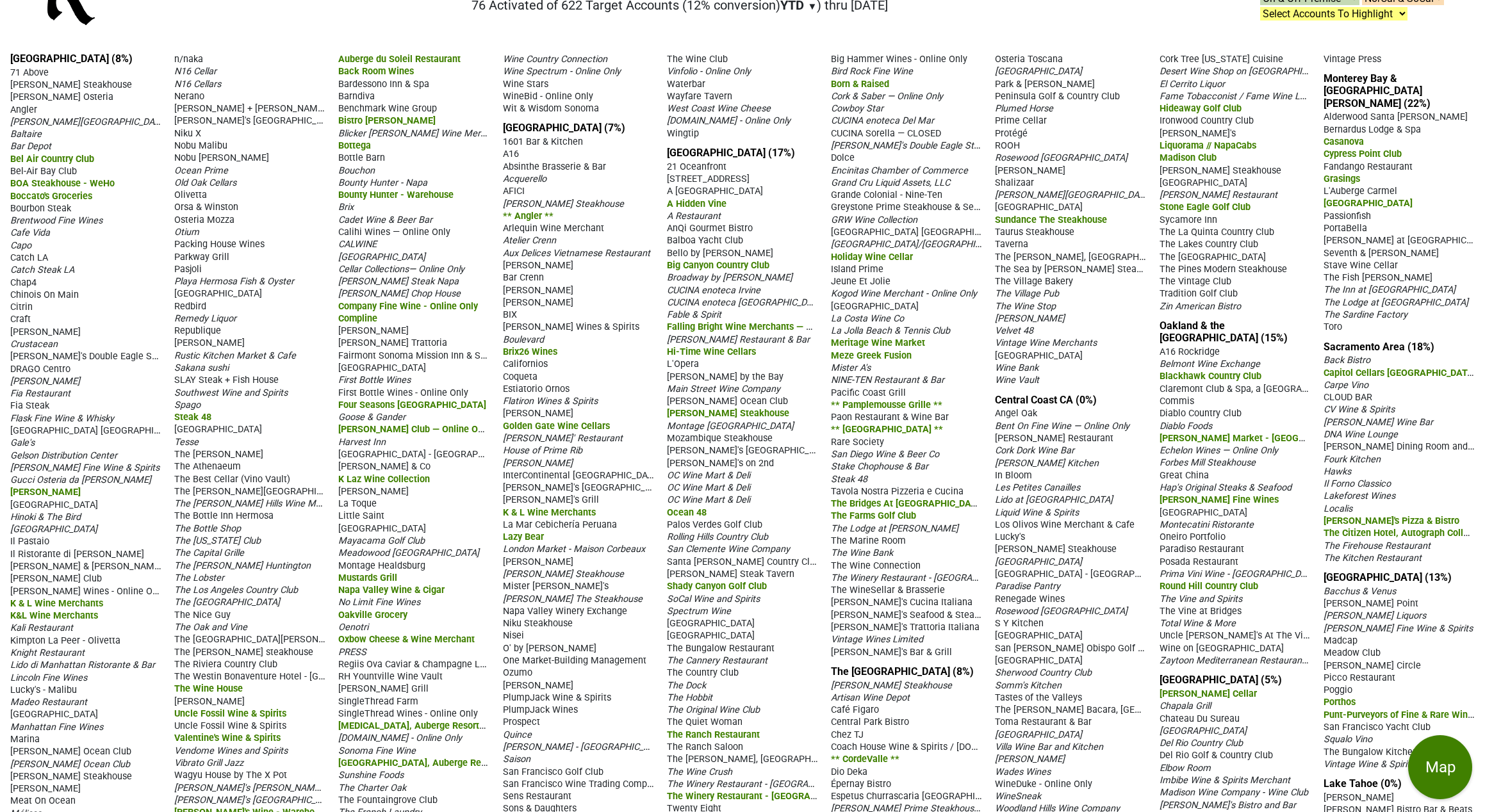
scroll to position [6, 0]
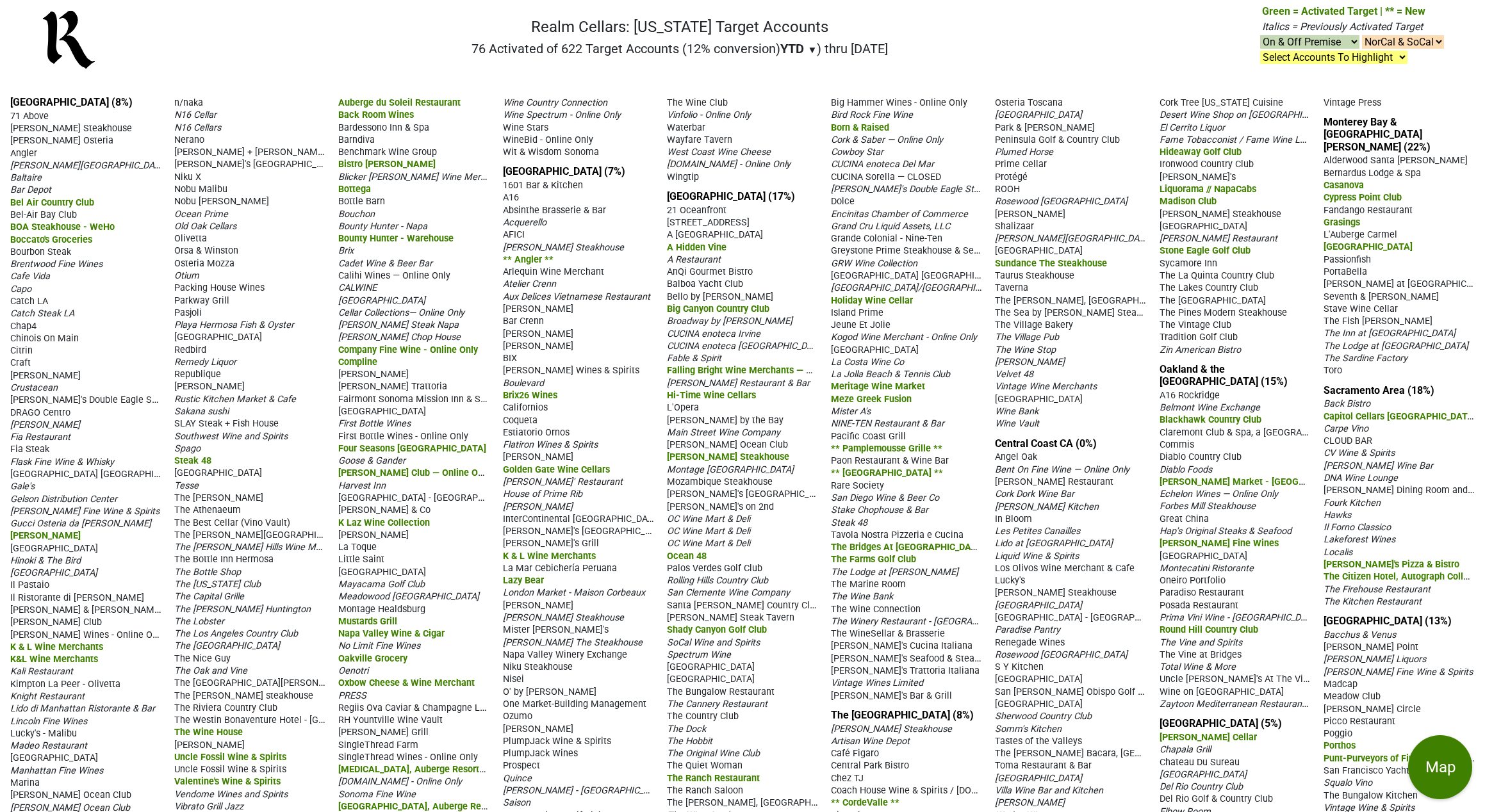
click at [1295, 655] on div "The Vine at Bridges" at bounding box center [1235, 655] width 151 height 13
click at [1041, 586] on div "Lucky's" at bounding box center [1070, 580] width 151 height 13
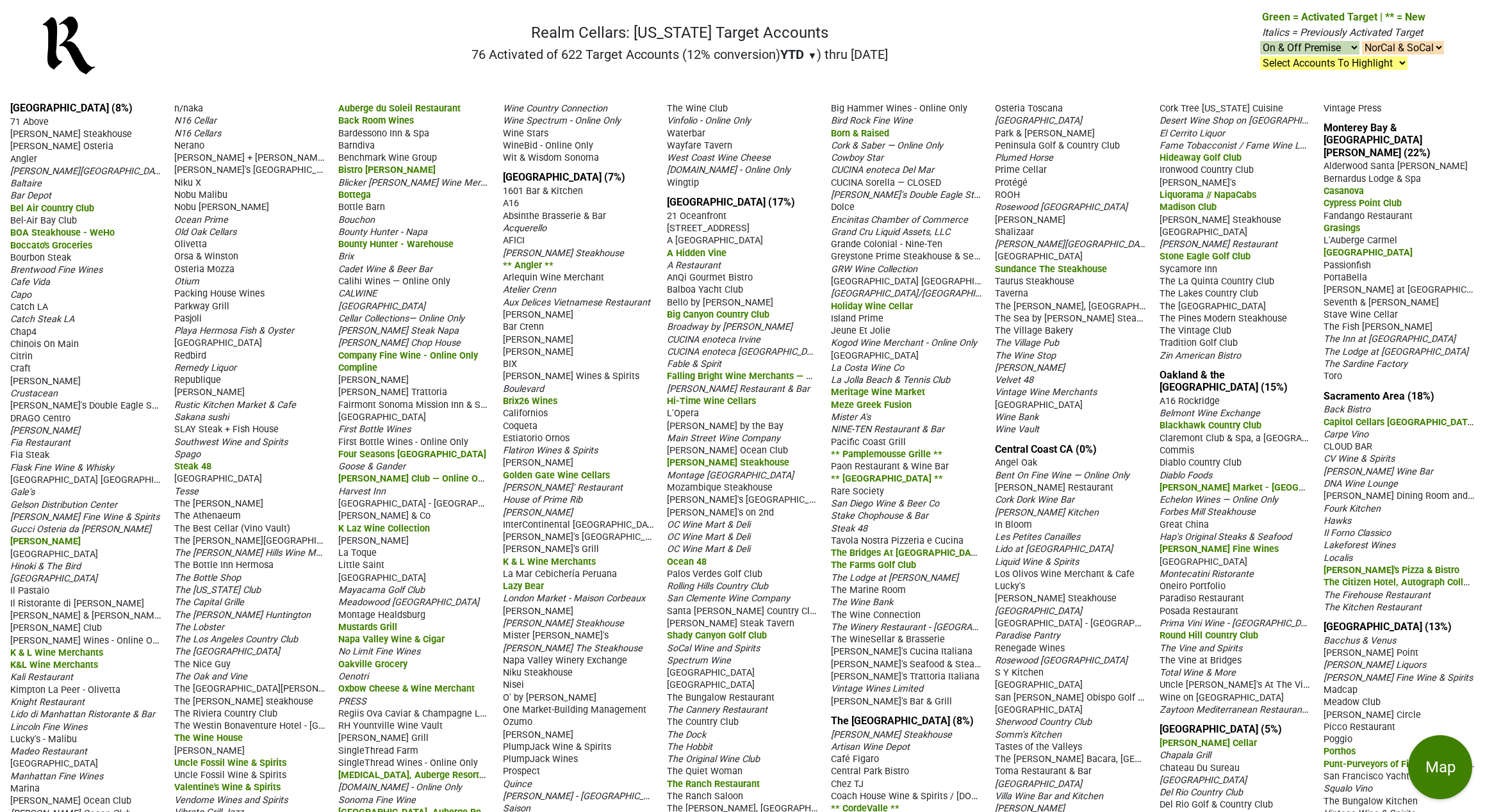
scroll to position [0, 0]
drag, startPoint x: 1007, startPoint y: 676, endPoint x: 847, endPoint y: 670, distance: 160.1
click at [1007, 667] on span "Rosewood Miramar Beach" at bounding box center [1061, 661] width 133 height 11
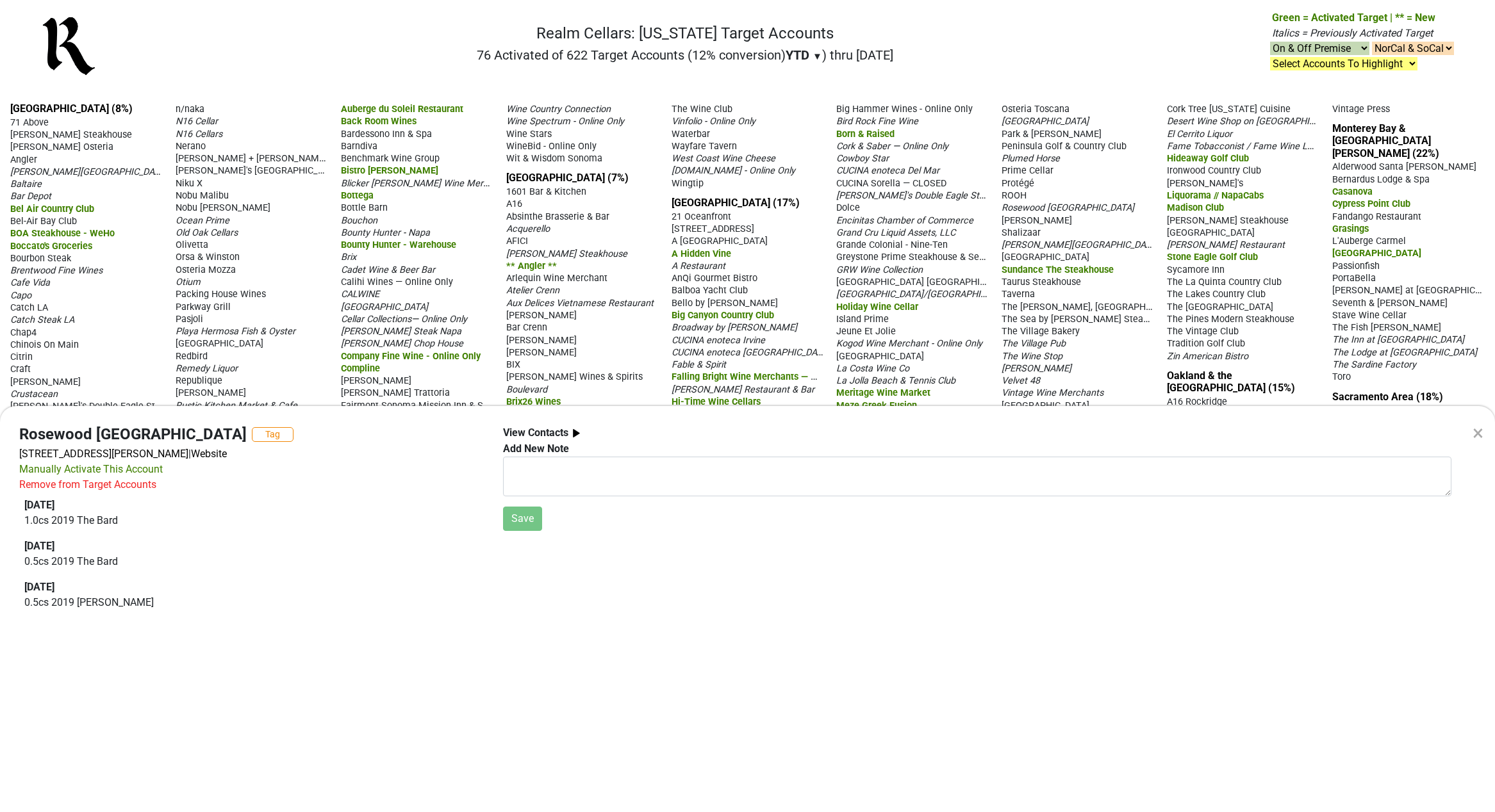
click at [1476, 432] on div "×" at bounding box center [1479, 432] width 11 height 30
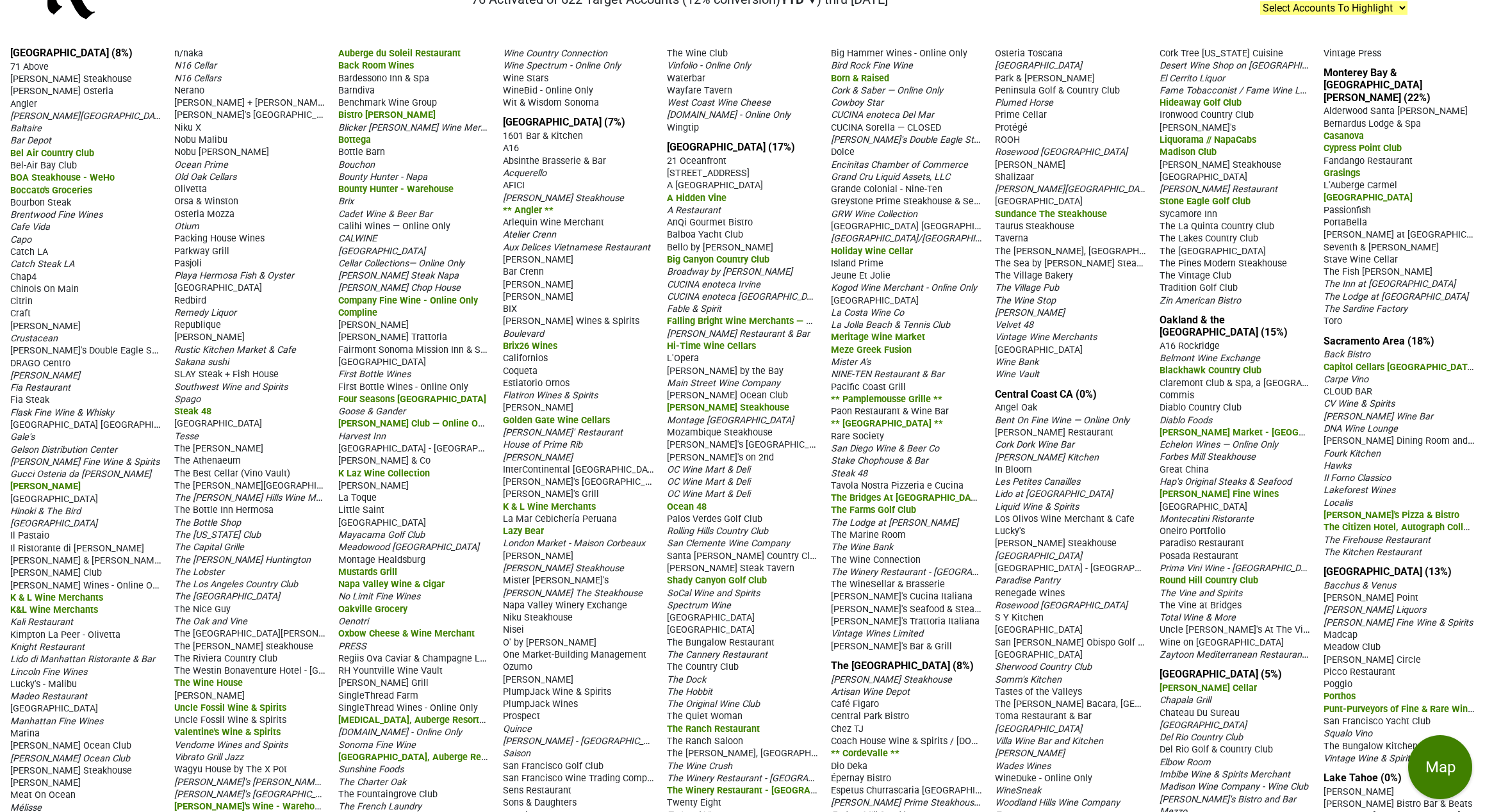
scroll to position [128, 0]
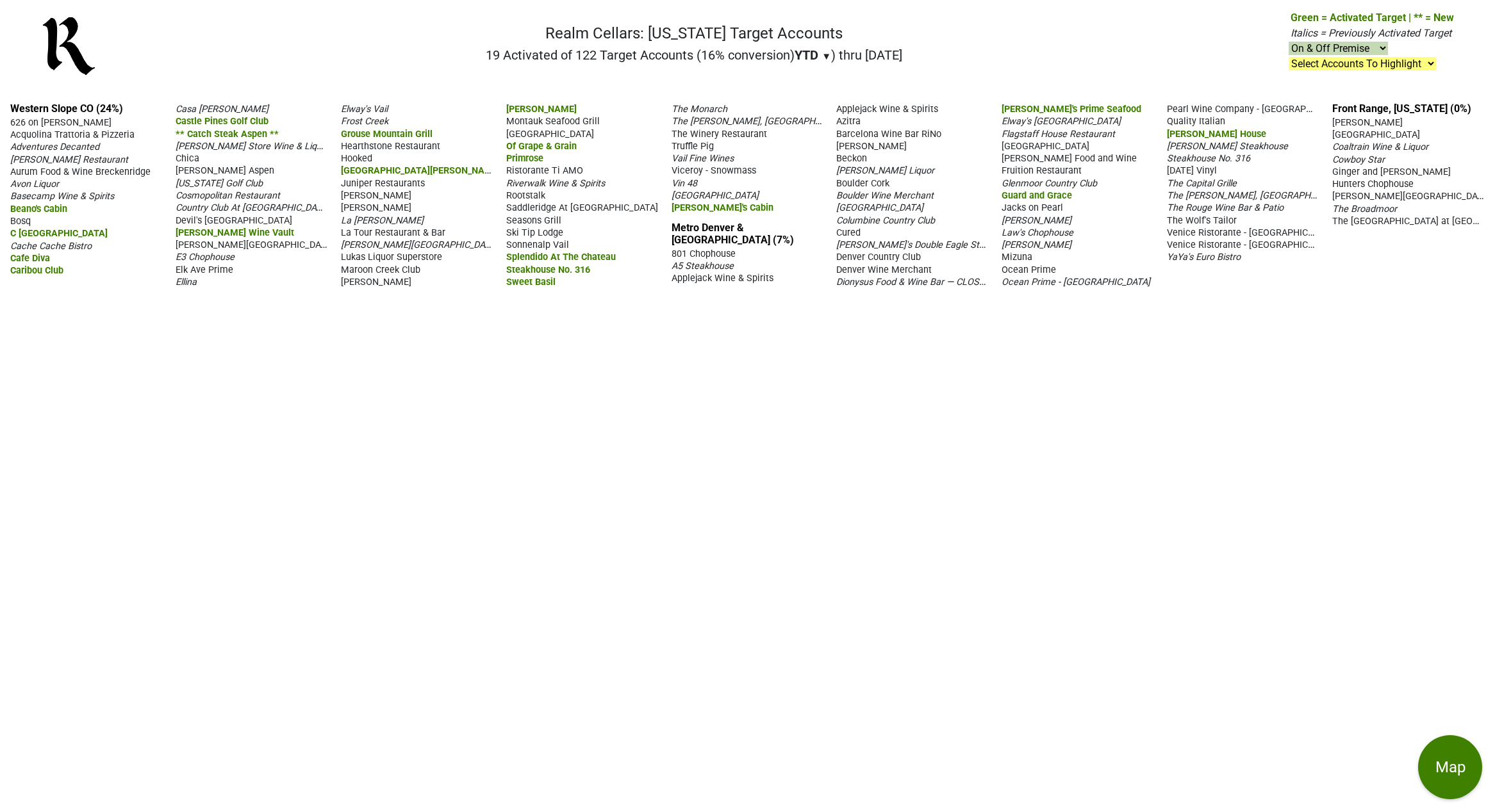
click at [1113, 556] on div "Western Slope CO (24%) 626 on [GEOGRAPHIC_DATA] Acquolina Trattoria & Pizzeria …" at bounding box center [748, 452] width 1495 height 720
click at [920, 563] on div "Western Slope CO (24%) 626 on [GEOGRAPHIC_DATA] Acquolina Trattoria & Pizzeria …" at bounding box center [748, 452] width 1495 height 720
click at [986, 581] on div "Western Slope CO (24%) 626 on [GEOGRAPHIC_DATA] Acquolina Trattoria & Pizzeria …" at bounding box center [748, 452] width 1495 height 720
drag, startPoint x: 834, startPoint y: 666, endPoint x: 415, endPoint y: 326, distance: 539.6
click at [834, 666] on div "Western Slope CO (24%) 626 on Rood Acquolina Trattoria & Pizzeria Adventures De…" at bounding box center [748, 452] width 1495 height 720
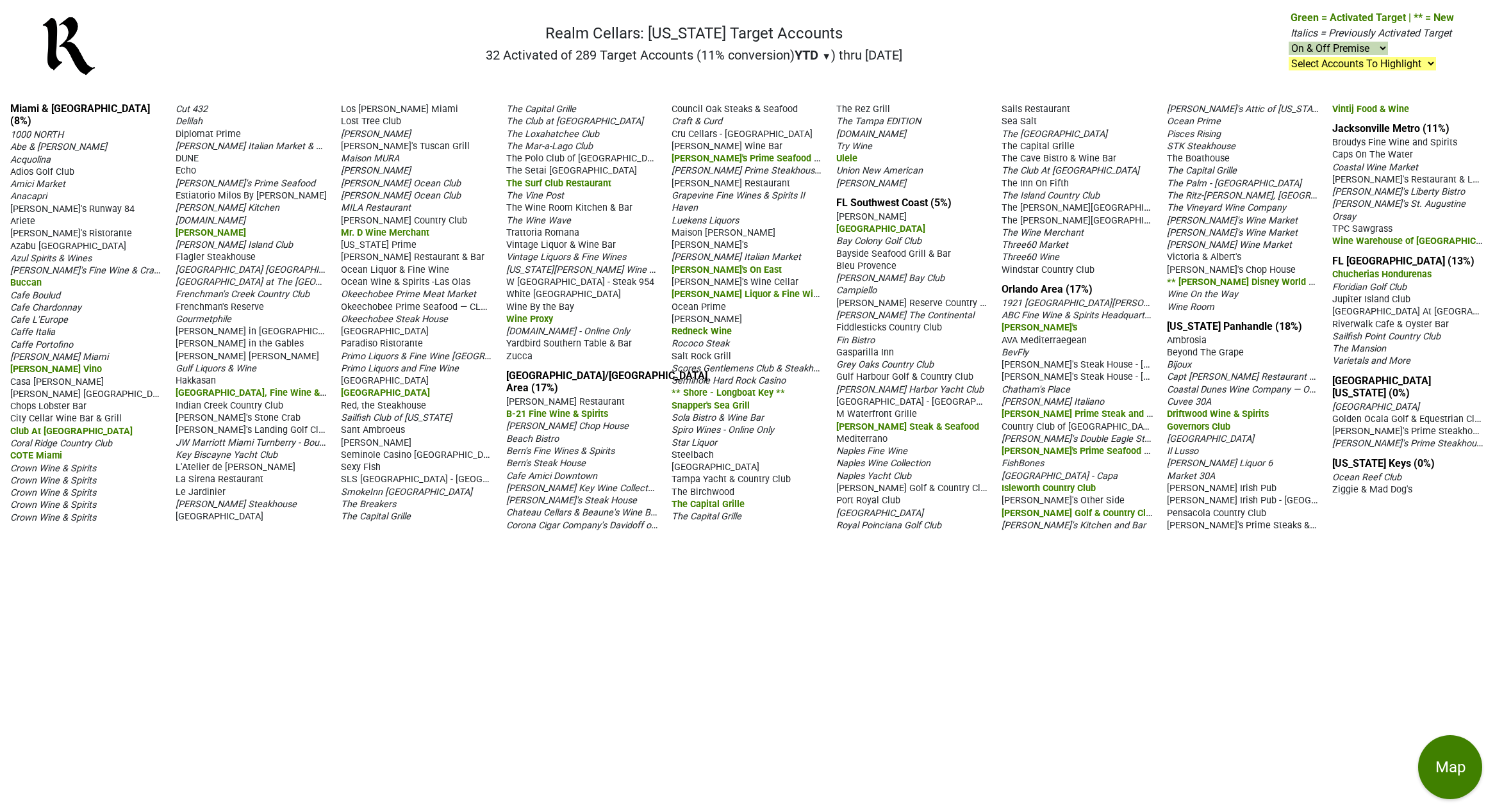
click at [855, 634] on div "Miami & Southeast FL (8%) 1000 NORTH Abe & Louie's Acquolina Adios Golf Club Am…" at bounding box center [748, 452] width 1495 height 720
click at [45, 253] on span "Azul Spirits & Wines" at bounding box center [51, 259] width 81 height 11
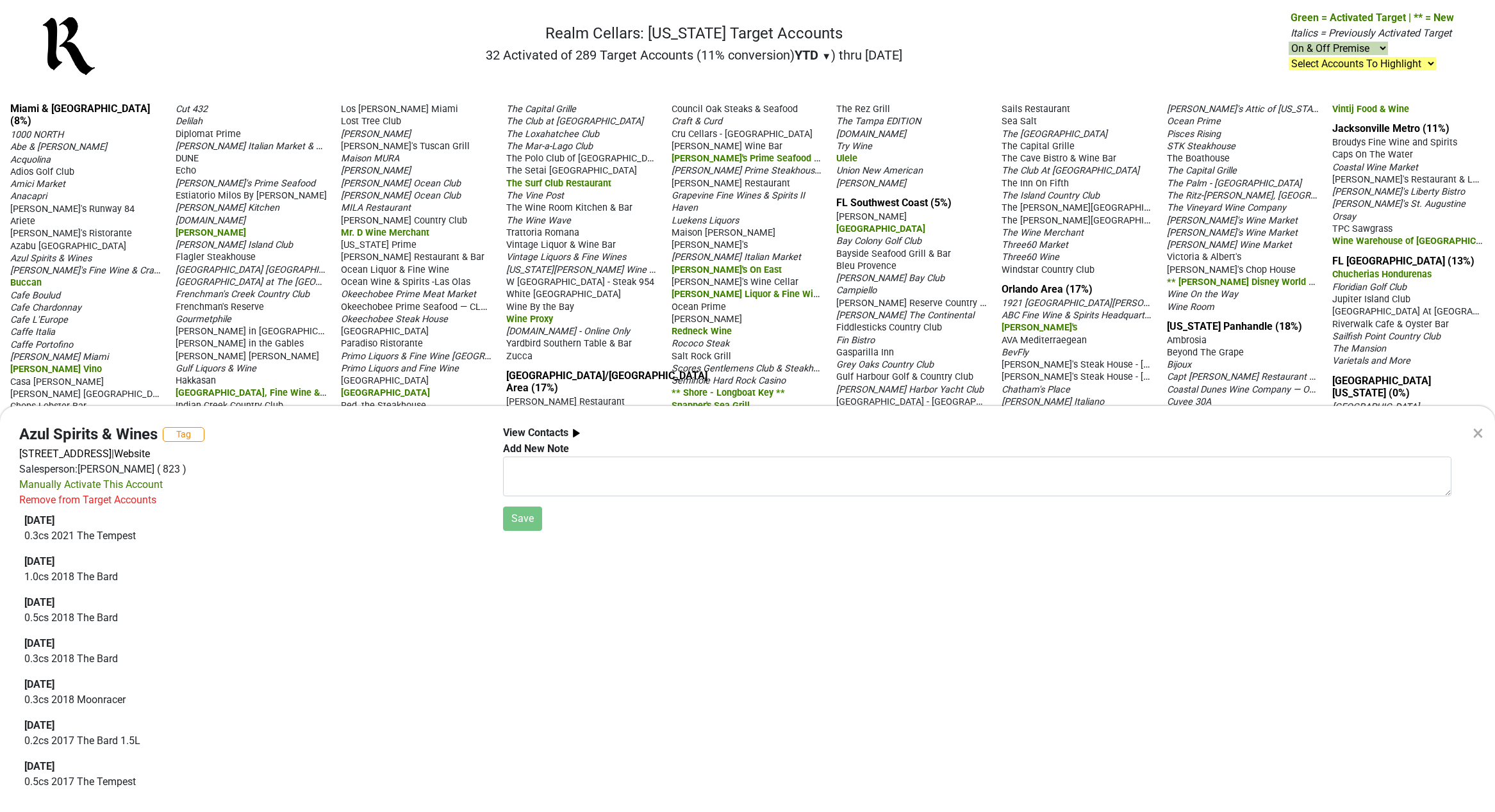
click at [1478, 425] on div "×" at bounding box center [1479, 432] width 11 height 30
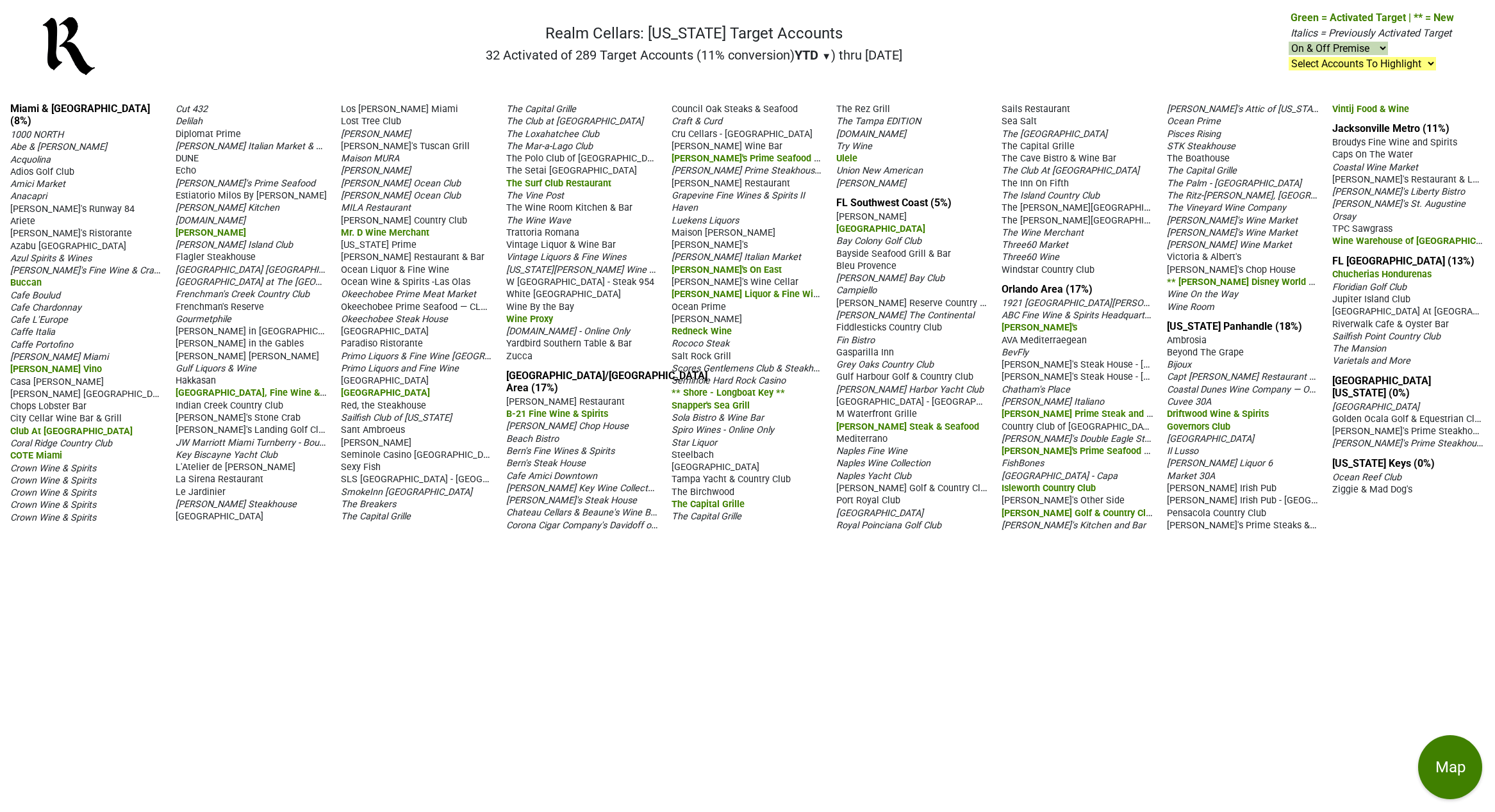
click at [1029, 671] on div "Miami & Southeast FL (8%) 1000 NORTH Abe & Louie's Acquolina Adios Golf Club Am…" at bounding box center [748, 452] width 1495 height 720
click at [969, 663] on div "Miami & Southeast FL (8%) 1000 NORTH Abe & Louie's Acquolina Adios Golf Club Am…" at bounding box center [748, 452] width 1495 height 720
click at [822, 632] on div "Miami & Southeast FL (8%) 1000 NORTH Abe & Louie's Acquolina Adios Golf Club Am…" at bounding box center [748, 452] width 1495 height 720
click at [867, 628] on div "Miami & Southeast FL (8%) 1000 NORTH Abe & Louie's Acquolina Adios Golf Club Am…" at bounding box center [748, 452] width 1495 height 720
click at [819, 629] on div "Miami & Southeast FL (8%) 1000 NORTH Abe & Louie's Acquolina Adios Golf Club Am…" at bounding box center [748, 452] width 1495 height 720
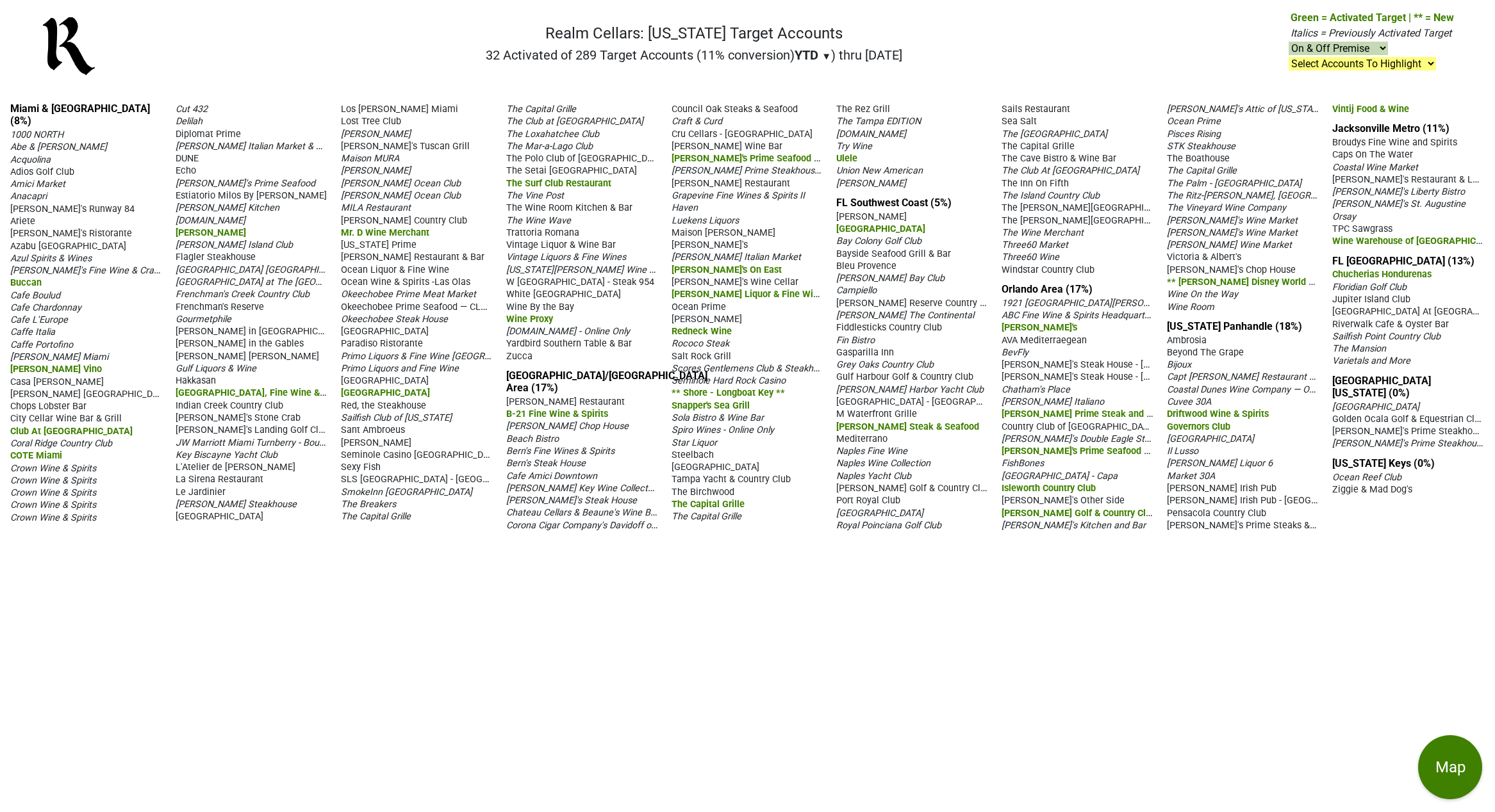
drag, startPoint x: 877, startPoint y: 667, endPoint x: 887, endPoint y: 661, distance: 11.7
click at [877, 667] on div "Miami & Southeast FL (8%) 1000 NORTH Abe & Louie's Acquolina Adios Golf Club Am…" at bounding box center [748, 452] width 1495 height 720
click at [858, 649] on div "Miami & Southeast FL (8%) 1000 NORTH Abe & Louie's Acquolina Adios Golf Club Am…" at bounding box center [748, 452] width 1495 height 720
click at [947, 685] on div "Miami & Southeast FL (8%) 1000 NORTH Abe & Louie's Acquolina Adios Golf Club Am…" at bounding box center [748, 452] width 1495 height 720
click at [991, 701] on div "Miami & Southeast FL (8%) 1000 NORTH Abe & Louie's Acquolina Adios Golf Club Am…" at bounding box center [748, 452] width 1495 height 720
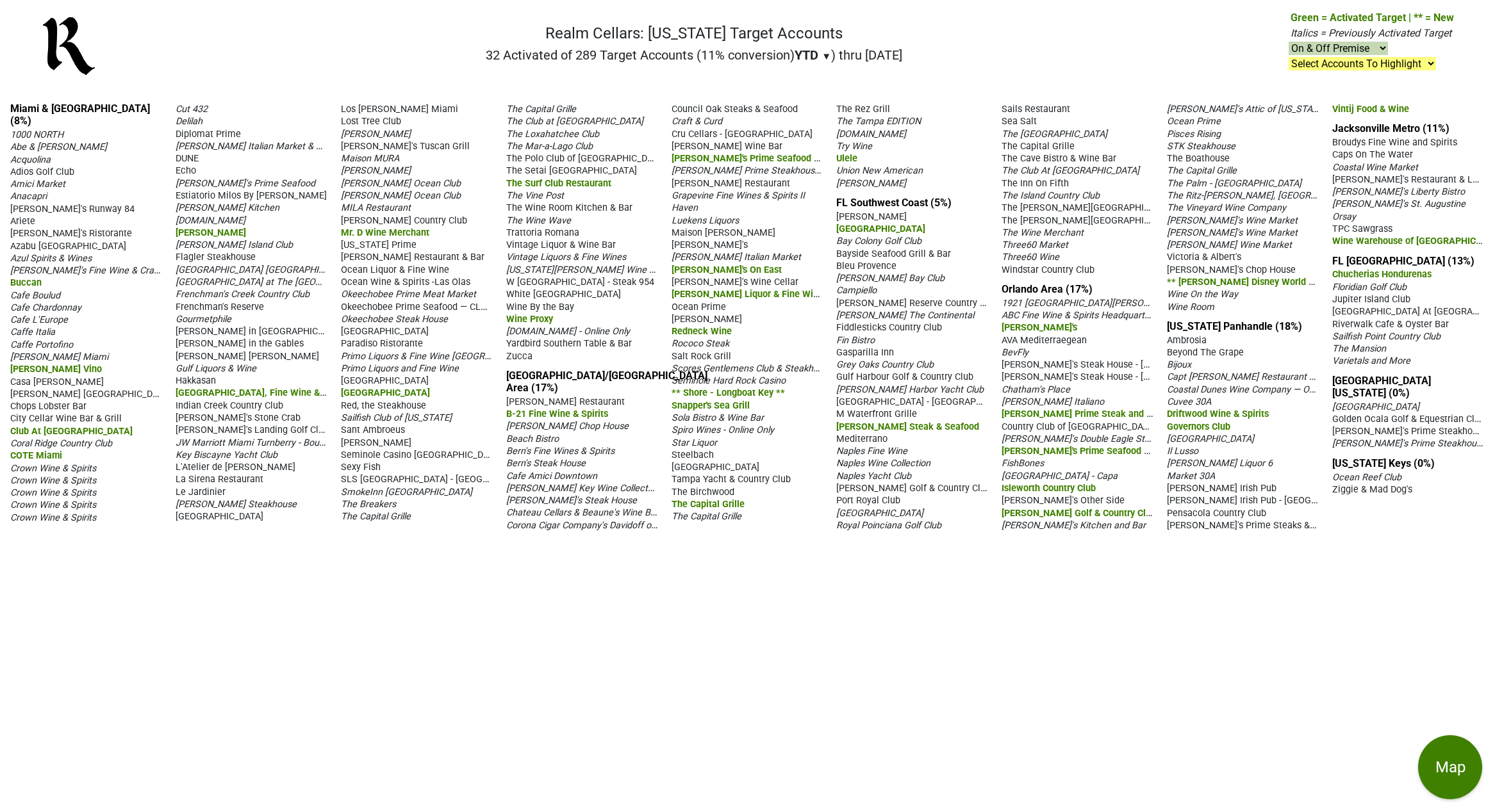
drag, startPoint x: 812, startPoint y: 638, endPoint x: 823, endPoint y: 638, distance: 11.0
click at [812, 638] on div "Miami & Southeast FL (8%) 1000 NORTH Abe & Louie's Acquolina Adios Golf Club Am…" at bounding box center [748, 452] width 1495 height 720
click at [1009, 678] on div "Miami & Southeast FL (8%) 1000 NORTH Abe & Louie's Acquolina Adios Golf Club Am…" at bounding box center [748, 452] width 1495 height 720
click at [1110, 716] on div "Miami & Southeast FL (8%) 1000 NORTH Abe & Louie's Acquolina Adios Golf Club Am…" at bounding box center [748, 452] width 1495 height 720
click at [973, 622] on div "Miami & Southeast FL (8%) 1000 NORTH Abe & Louie's Acquolina Adios Golf Club Am…" at bounding box center [748, 452] width 1495 height 720
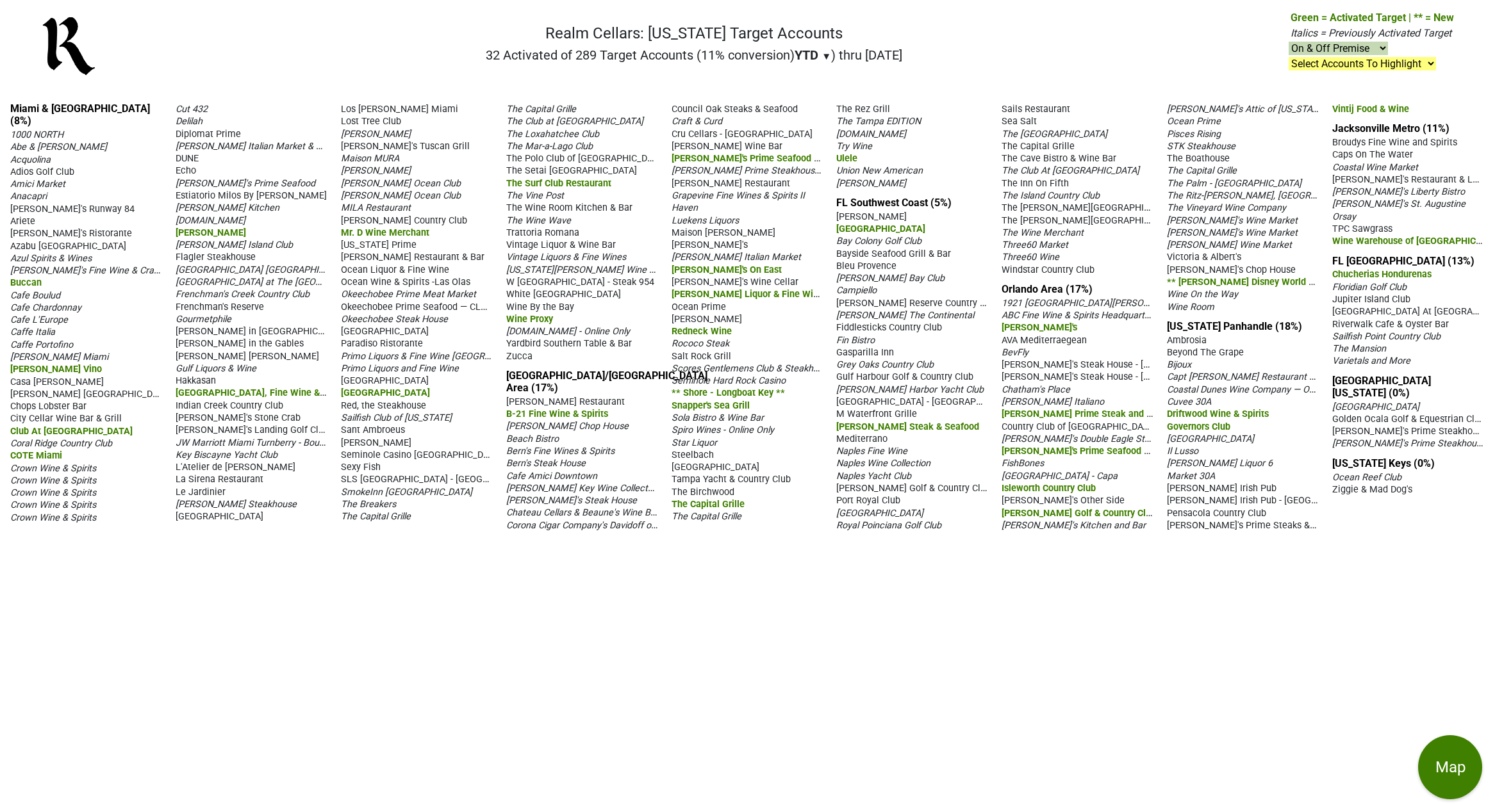
click at [891, 673] on div "Miami & Southeast FL (8%) 1000 NORTH Abe & Louie's Acquolina Adios Golf Club Am…" at bounding box center [748, 452] width 1495 height 720
click at [879, 610] on div "Miami & Southeast FL (8%) 1000 NORTH Abe & Louie's Acquolina Adios Golf Club Am…" at bounding box center [748, 452] width 1495 height 720
drag, startPoint x: 969, startPoint y: 670, endPoint x: 933, endPoint y: 667, distance: 36.1
click at [969, 670] on div "Miami & Southeast FL (8%) 1000 NORTH Abe & Louie's Acquolina Adios Golf Club Am…" at bounding box center [748, 452] width 1495 height 720
click at [784, 642] on div "Miami & Southeast FL (8%) 1000 NORTH Abe & Louie's Acquolina Adios Golf Club Am…" at bounding box center [748, 452] width 1495 height 720
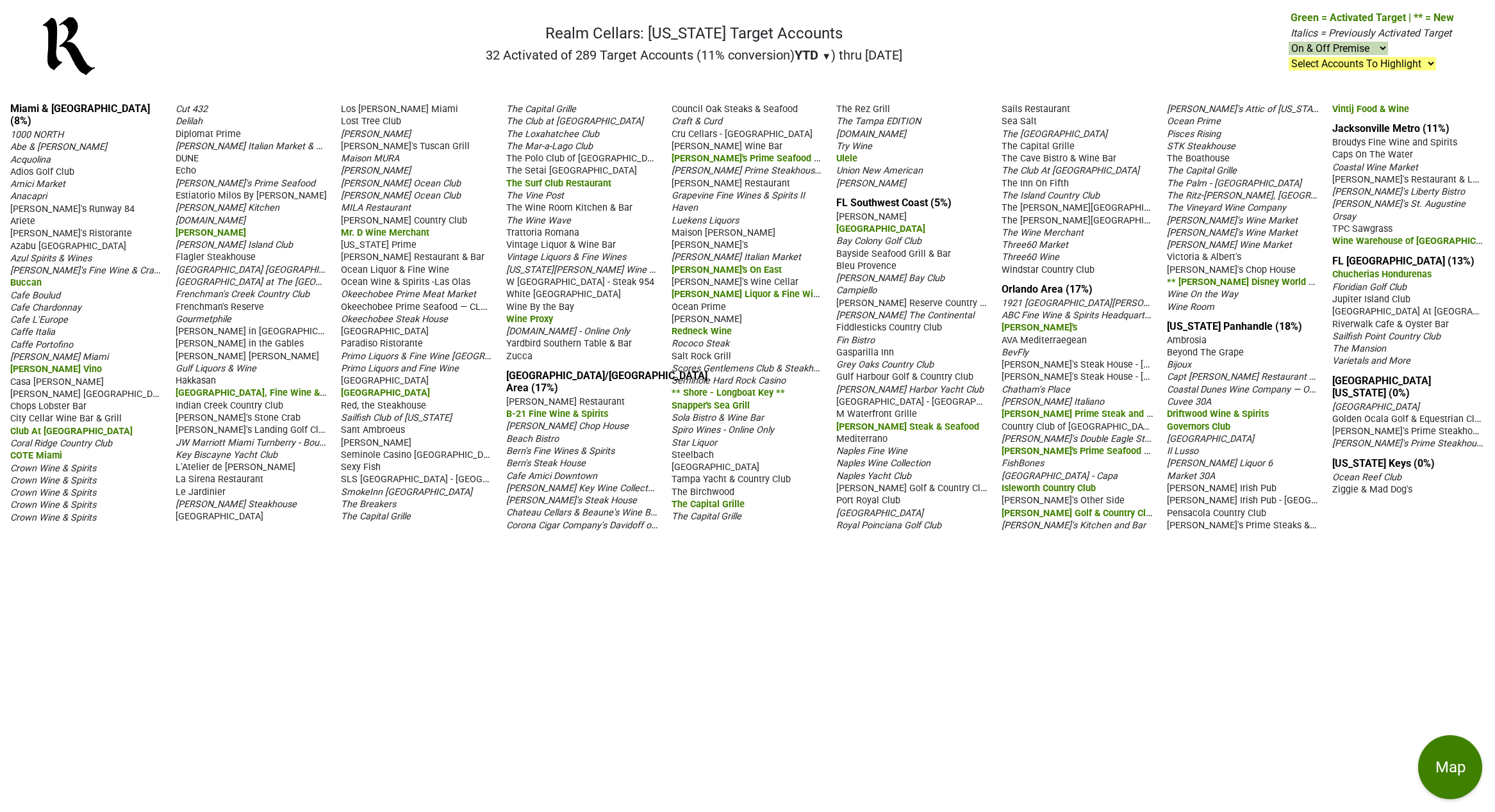
click at [920, 651] on div "Miami & Southeast FL (8%) 1000 NORTH Abe & Louie's Acquolina Adios Golf Club Am…" at bounding box center [748, 452] width 1495 height 720
click at [971, 603] on div "Miami & Southeast FL (8%) 1000 NORTH Abe & Louie's Acquolina Adios Golf Club Am…" at bounding box center [748, 452] width 1495 height 720
click at [1099, 692] on div "Miami & Southeast FL (8%) 1000 NORTH Abe & Louie's Acquolina Adios Golf Club Am…" at bounding box center [748, 452] width 1495 height 720
click at [1056, 610] on div "Miami & Southeast FL (8%) 1000 NORTH Abe & Louie's Acquolina Adios Golf Club Am…" at bounding box center [748, 452] width 1495 height 720
click at [935, 579] on div "Miami & Southeast FL (8%) 1000 NORTH Abe & Louie's Acquolina Adios Golf Club Am…" at bounding box center [748, 452] width 1495 height 720
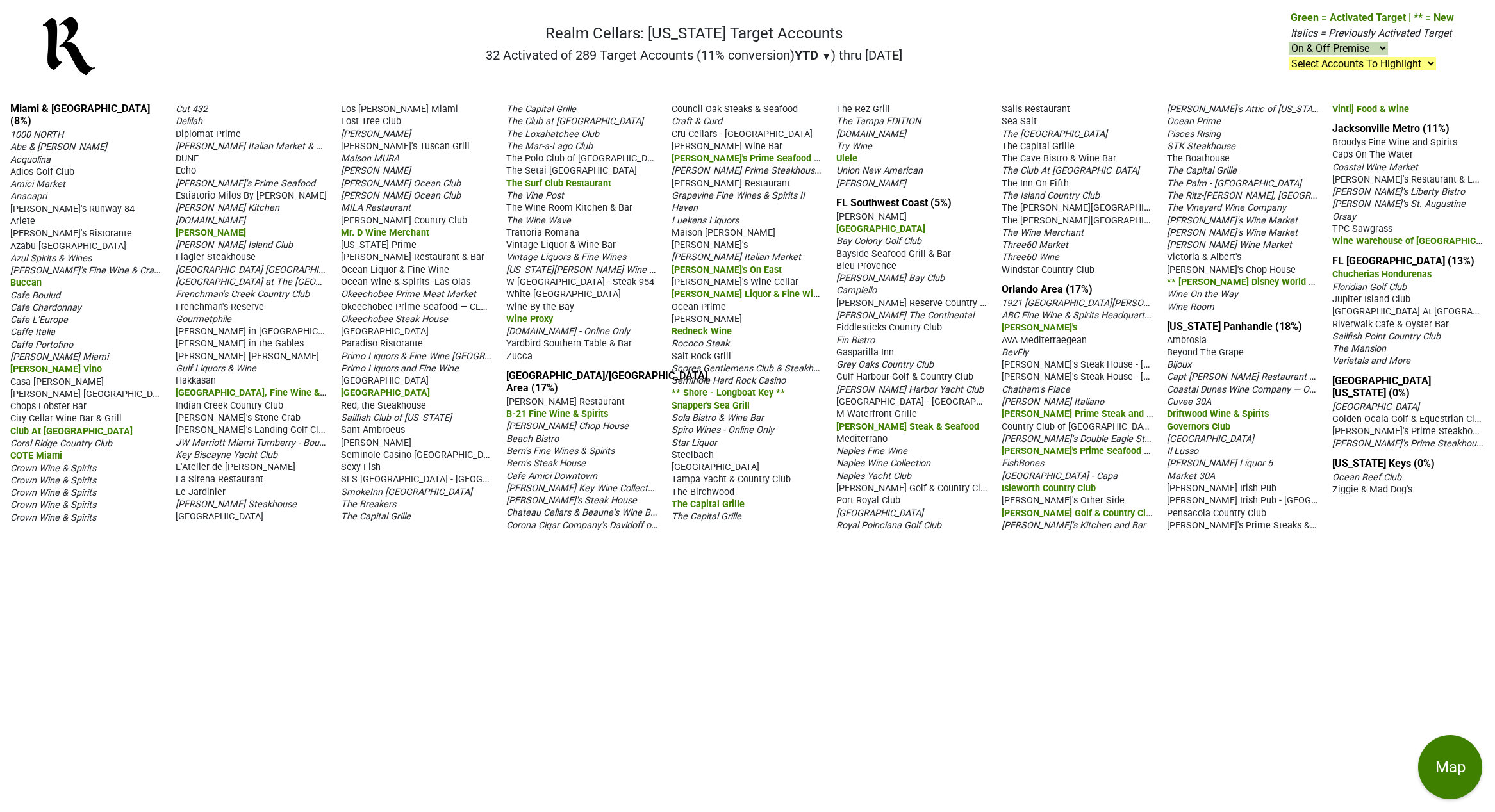
drag, startPoint x: 962, startPoint y: 631, endPoint x: 805, endPoint y: 490, distance: 211.0
click at [960, 627] on div "Miami & Southeast FL (8%) 1000 NORTH Abe & Louie's Acquolina Adios Golf Club Am…" at bounding box center [748, 452] width 1495 height 720
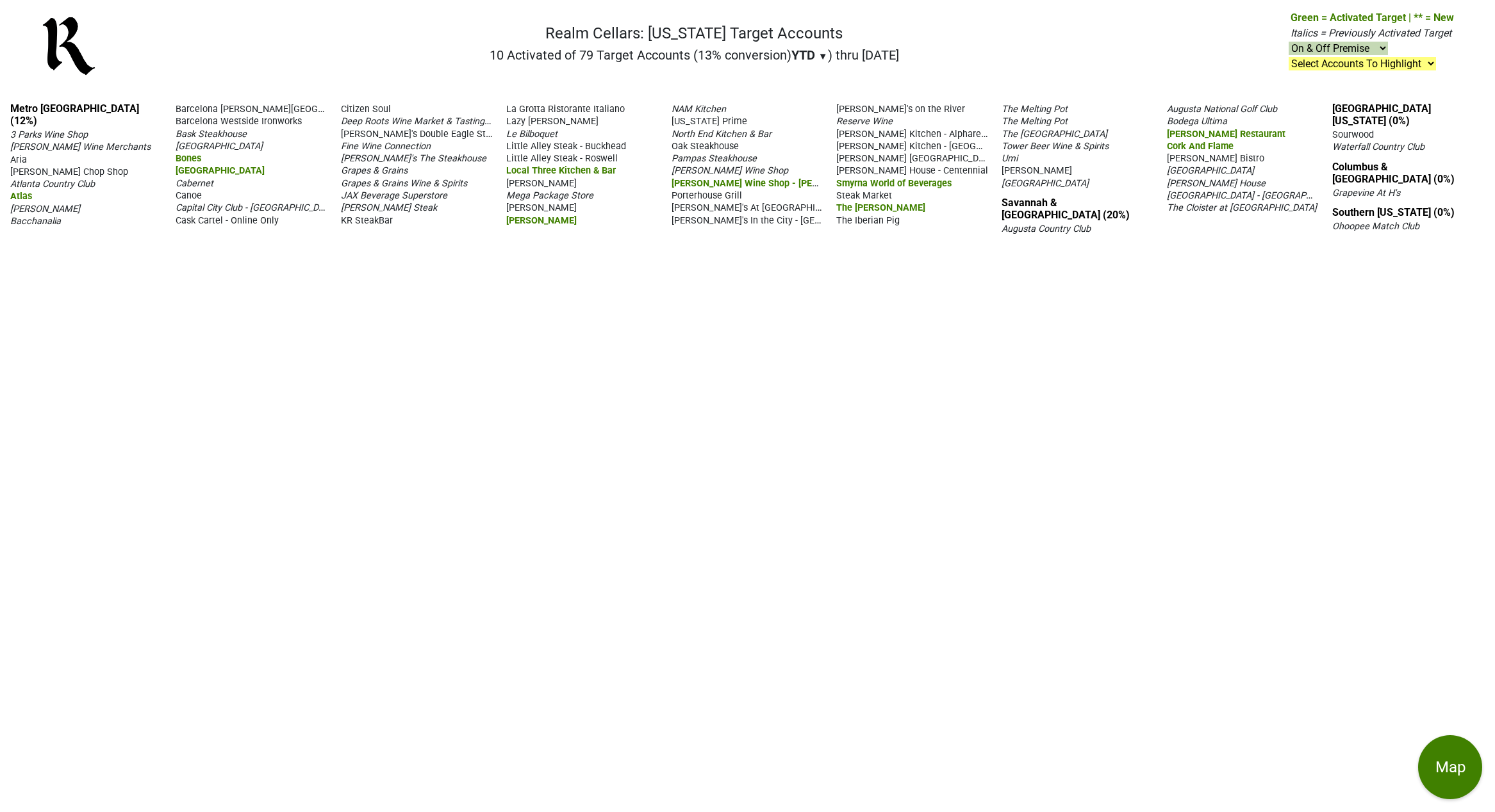
click at [1005, 538] on div "Metro [GEOGRAPHIC_DATA] (12%) 3 Parks Wine Shop [PERSON_NAME] Wine Merchants [P…" at bounding box center [748, 452] width 1495 height 720
drag, startPoint x: 1081, startPoint y: 433, endPoint x: 955, endPoint y: 426, distance: 126.2
click at [1081, 433] on div "Metro [GEOGRAPHIC_DATA] (12%) 3 Parks Wine Shop [PERSON_NAME] Wine Merchants [P…" at bounding box center [748, 452] width 1495 height 720
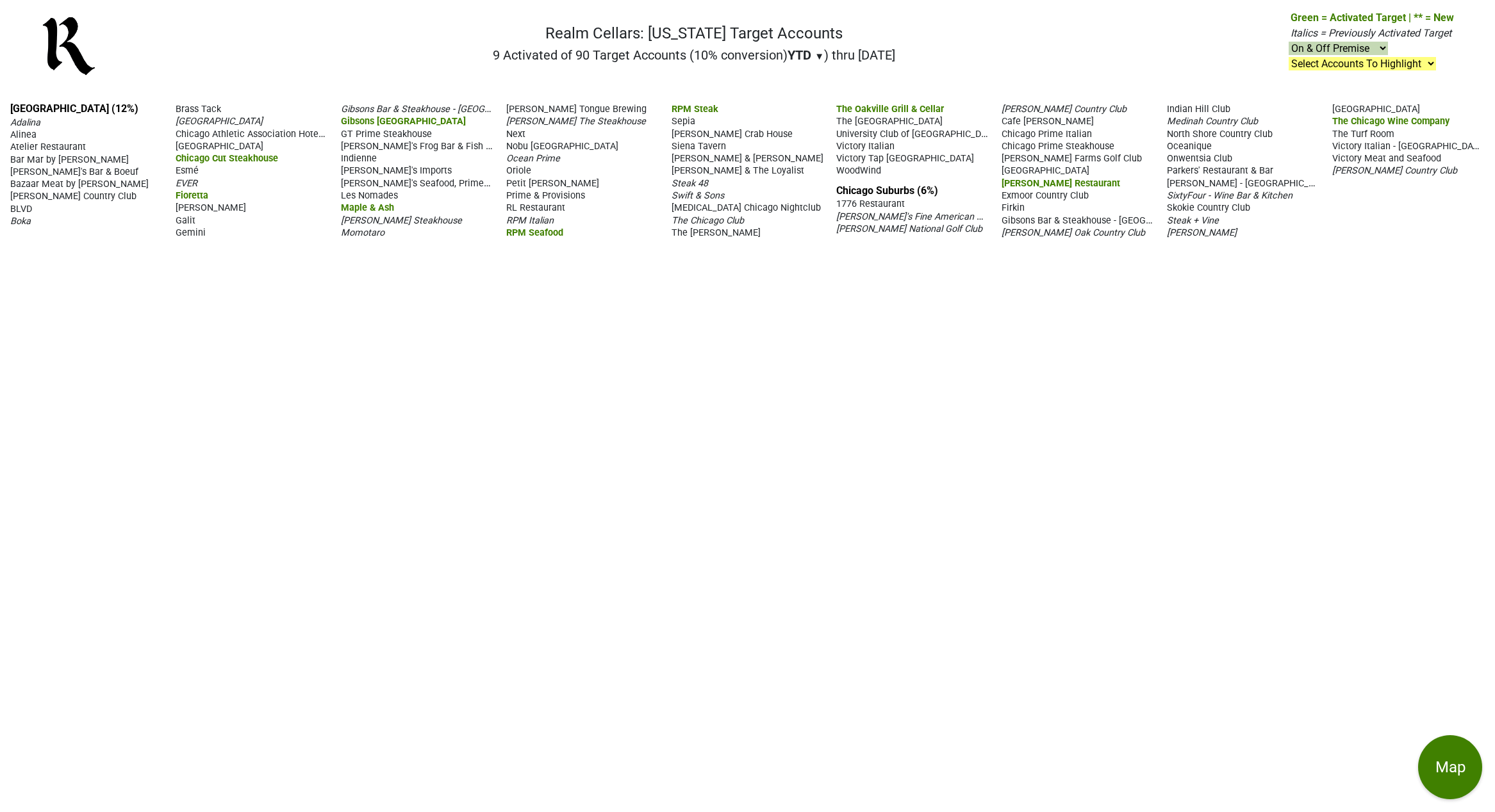
click at [1371, 110] on span "Tavern Steakhouse & Lounge" at bounding box center [1376, 109] width 88 height 11
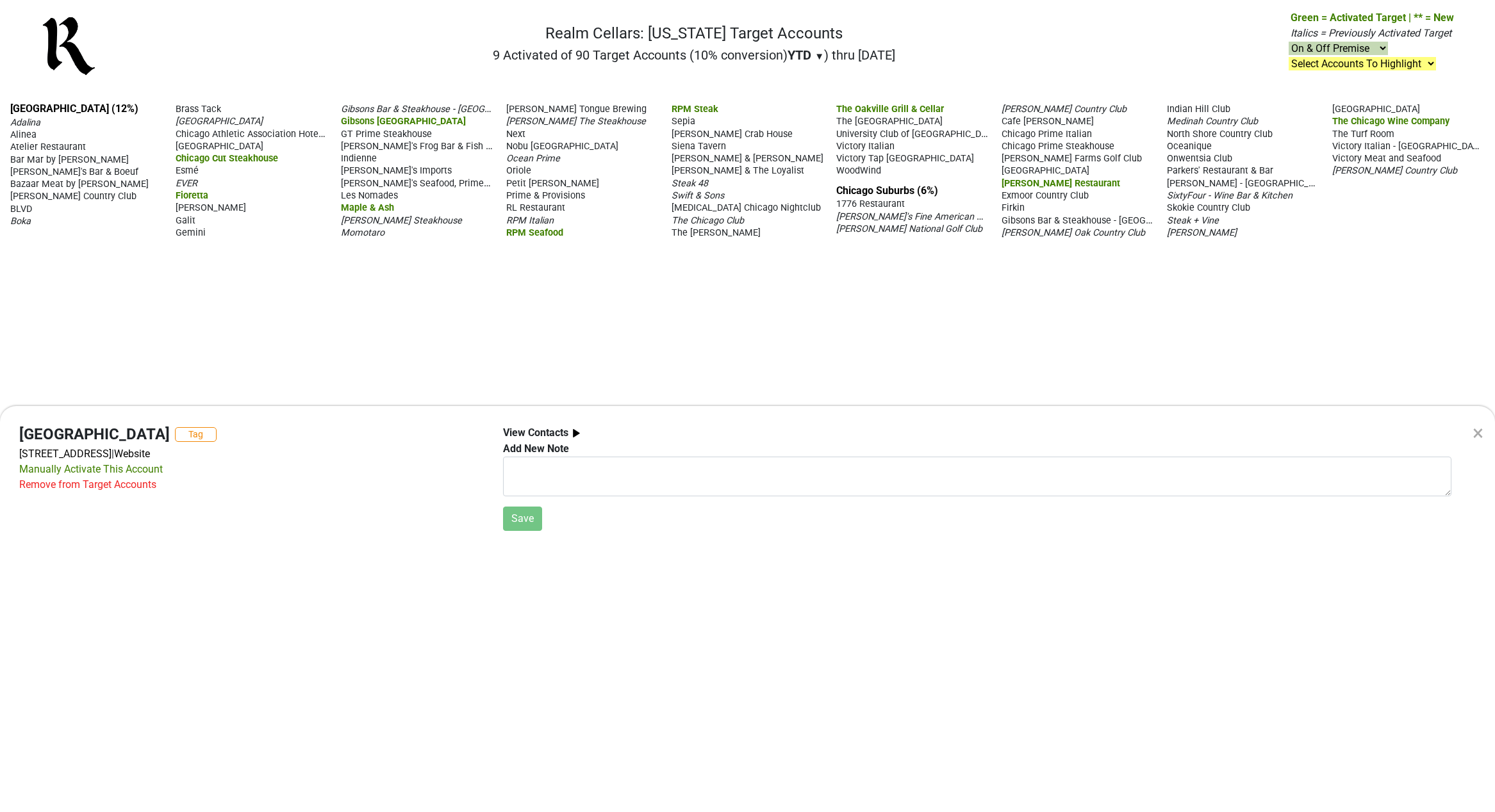
click at [1480, 434] on div "×" at bounding box center [1479, 432] width 11 height 30
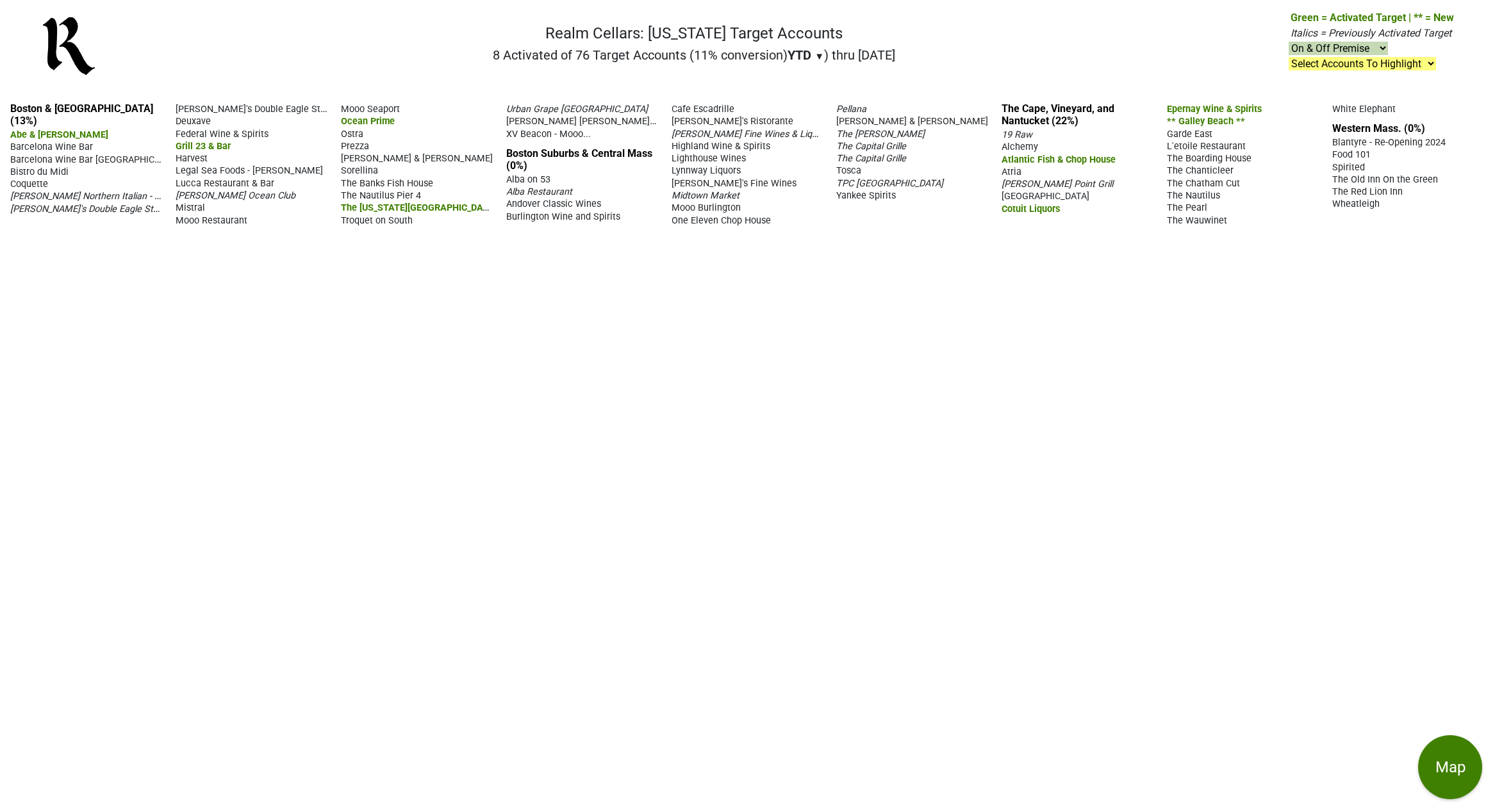
drag, startPoint x: 1003, startPoint y: 323, endPoint x: 665, endPoint y: 221, distance: 353.1
click at [1003, 323] on div "Boston & [GEOGRAPHIC_DATA] (13%) Abe & [PERSON_NAME] Barcelona Wine Bar Barcelo…" at bounding box center [748, 452] width 1495 height 720
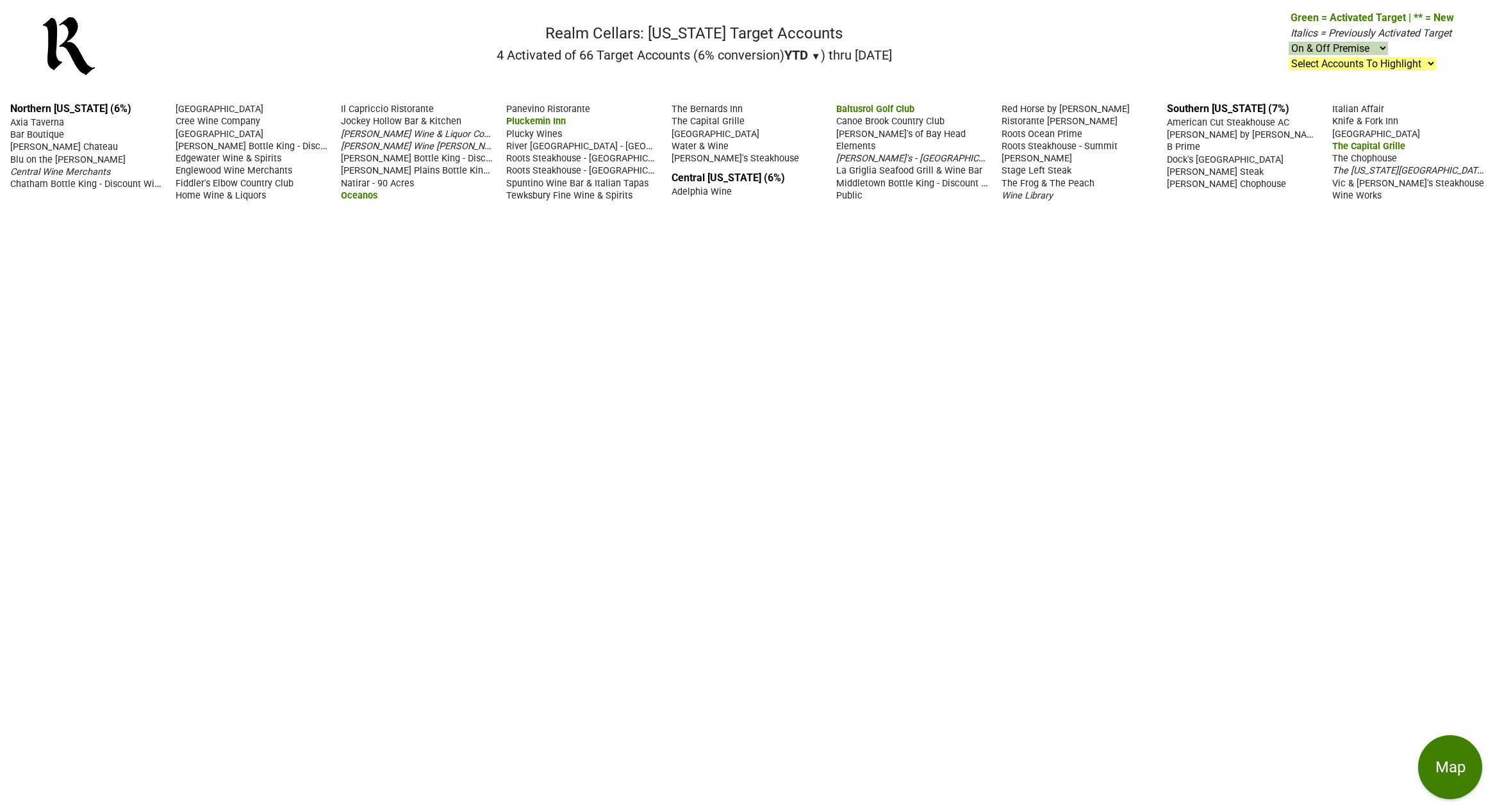
click at [844, 481] on div "Northern [US_STATE] (6%) Axia Taverna Bar Boutique [PERSON_NAME] Chateau Blu on…" at bounding box center [748, 452] width 1495 height 720
click at [898, 530] on div "Northern [US_STATE] (6%) Axia Taverna Bar Boutique [PERSON_NAME] Chateau Blu on…" at bounding box center [748, 452] width 1495 height 720
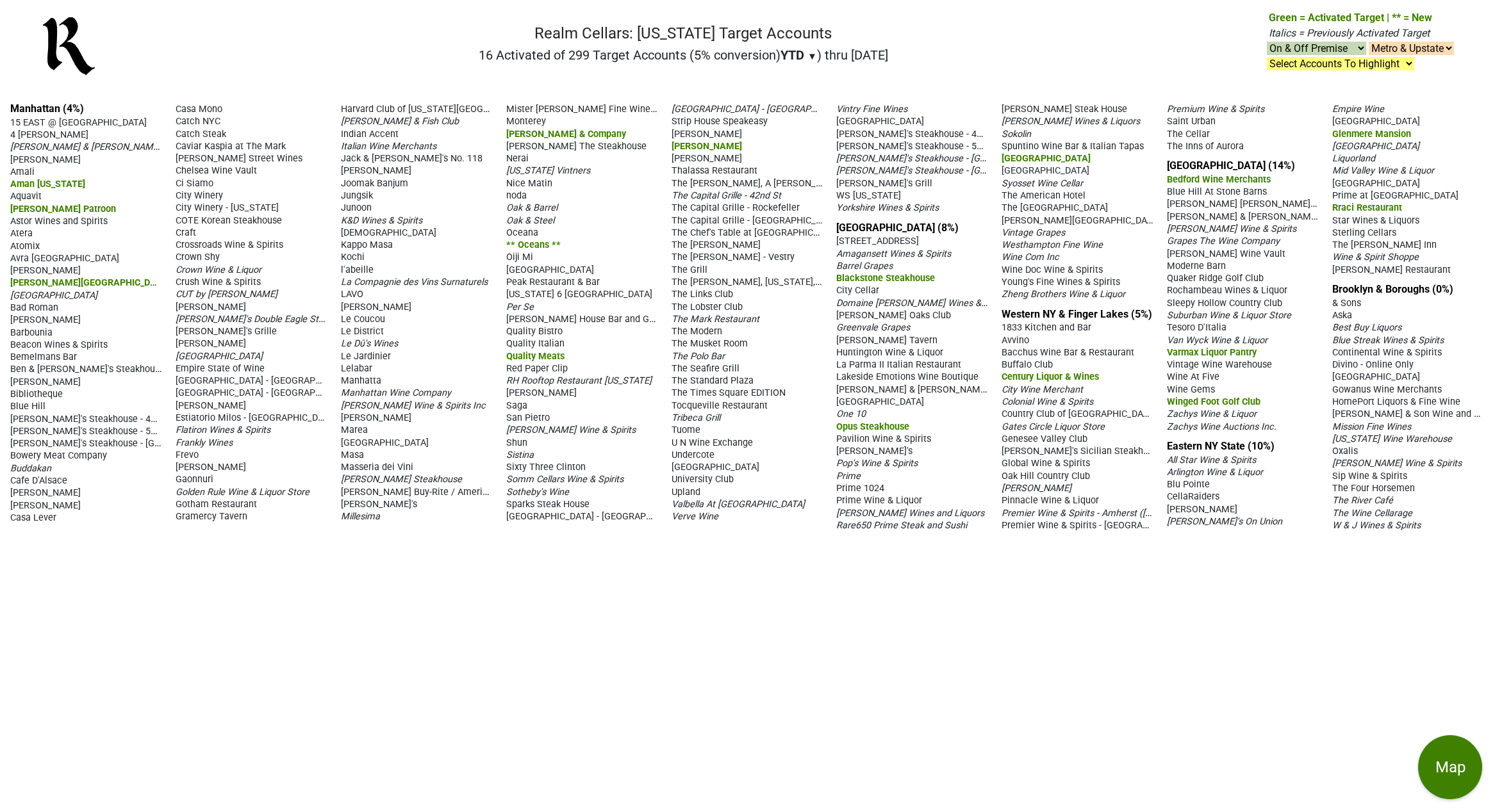
click at [1026, 691] on div "Manhattan (4%) 15 EAST @ Tocqueville 4 Charles Prime Rib Acker Merrall & Condit…" at bounding box center [748, 452] width 1495 height 720
click at [988, 706] on div "Manhattan (4%) 15 EAST @ Tocqueville 4 Charles Prime Rib Acker Merrall & Condit…" at bounding box center [748, 452] width 1495 height 720
click at [1056, 608] on div "Manhattan (4%) 15 EAST @ Tocqueville 4 Charles Prime Rib Acker Merrall & Condit…" at bounding box center [748, 452] width 1495 height 720
click at [965, 727] on div "Manhattan (4%) 15 EAST @ Tocqueville 4 Charles Prime Rib Acker Merrall & Condit…" at bounding box center [748, 452] width 1495 height 720
click at [969, 615] on div "Manhattan (4%) 15 EAST @ Tocqueville 4 Charles Prime Rib Acker Merrall & Condit…" at bounding box center [748, 452] width 1495 height 720
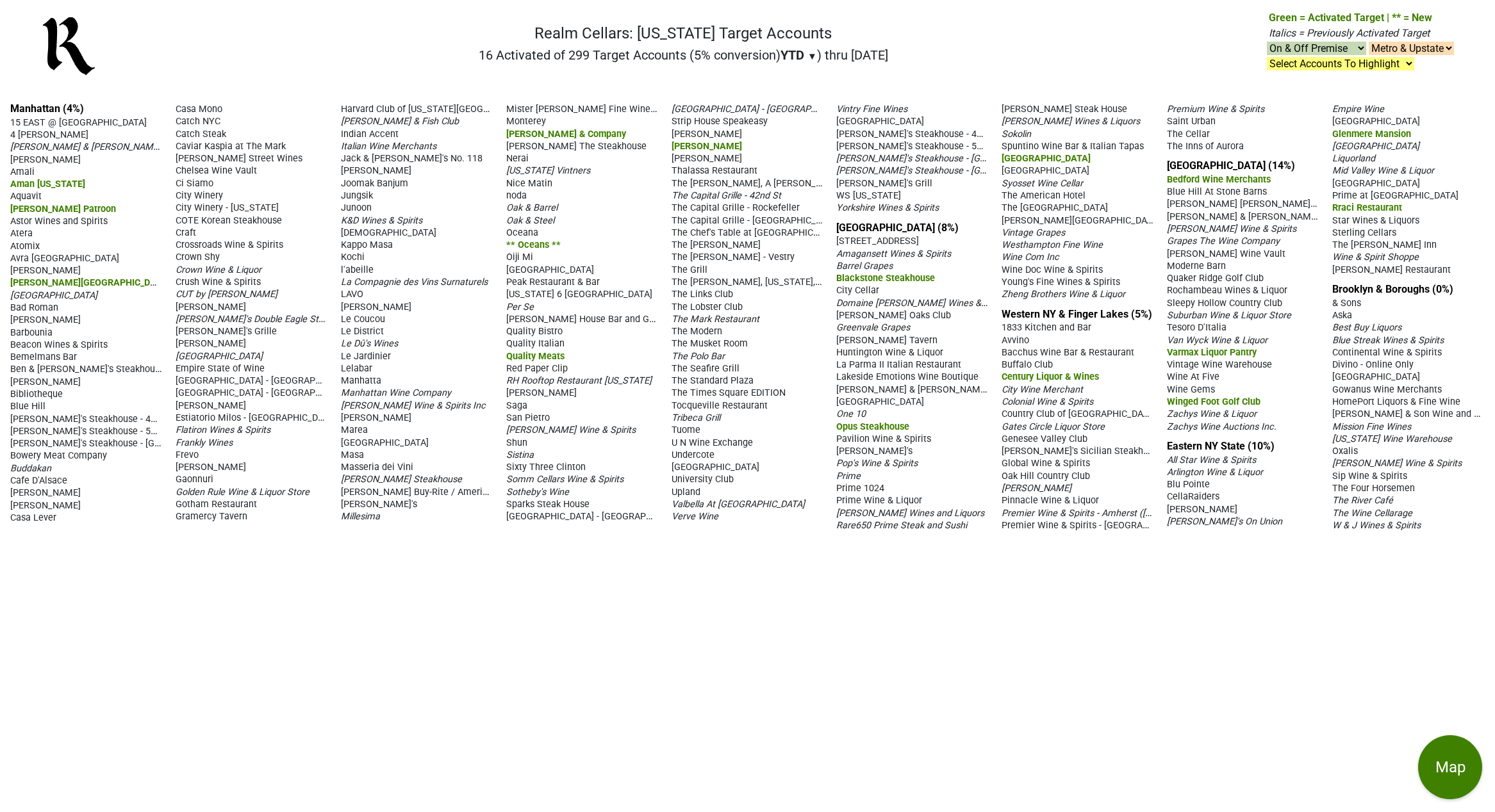
click at [994, 615] on div "Manhattan (4%) 15 EAST @ Tocqueville 4 Charles Prime Rib Acker Merrall & Condit…" at bounding box center [748, 452] width 1495 height 720
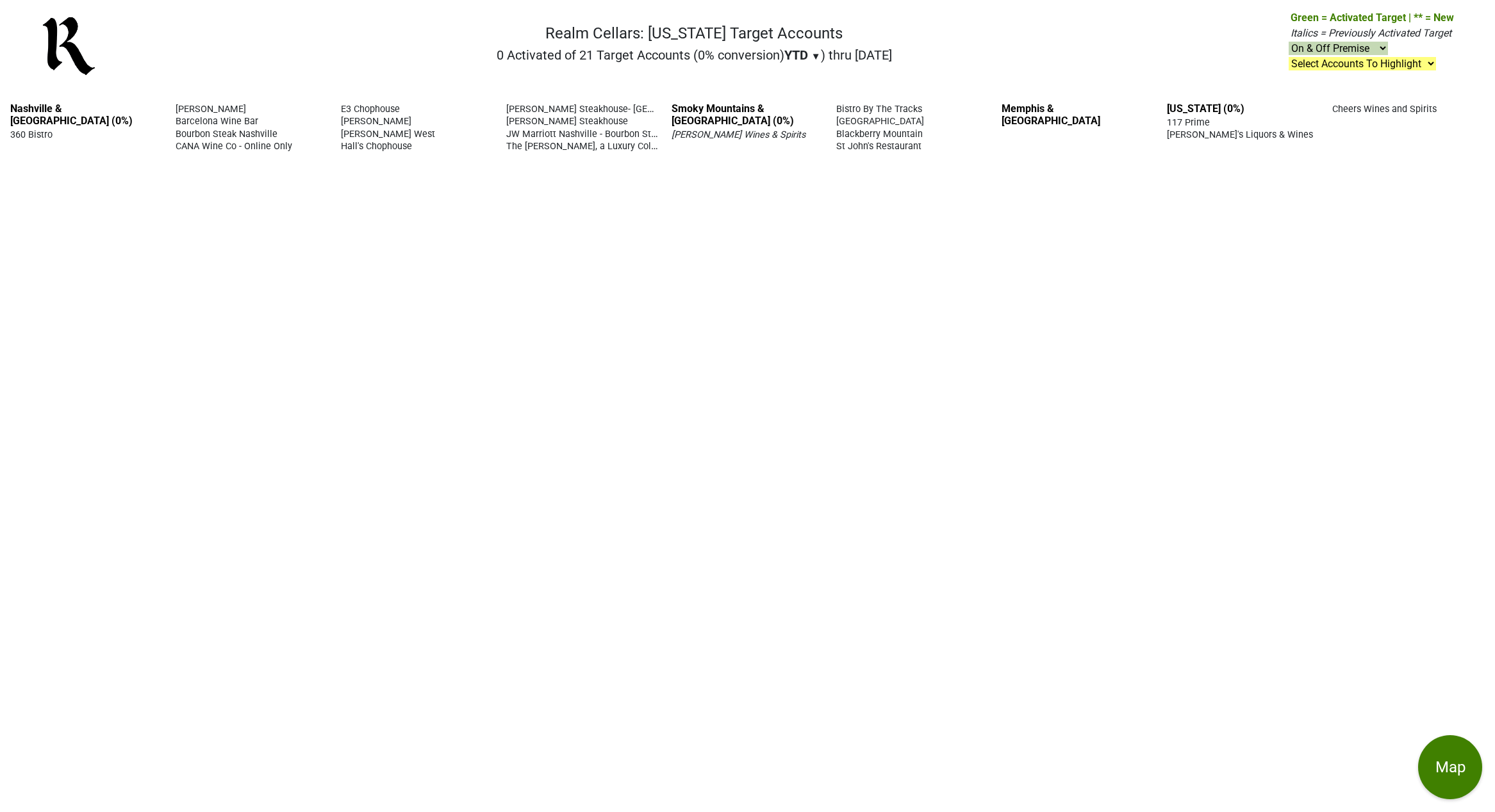
click at [149, 574] on div "Nashville & [GEOGRAPHIC_DATA] (0%) 360 Bistro [PERSON_NAME] Barcelona Wine Bar …" at bounding box center [748, 452] width 1495 height 720
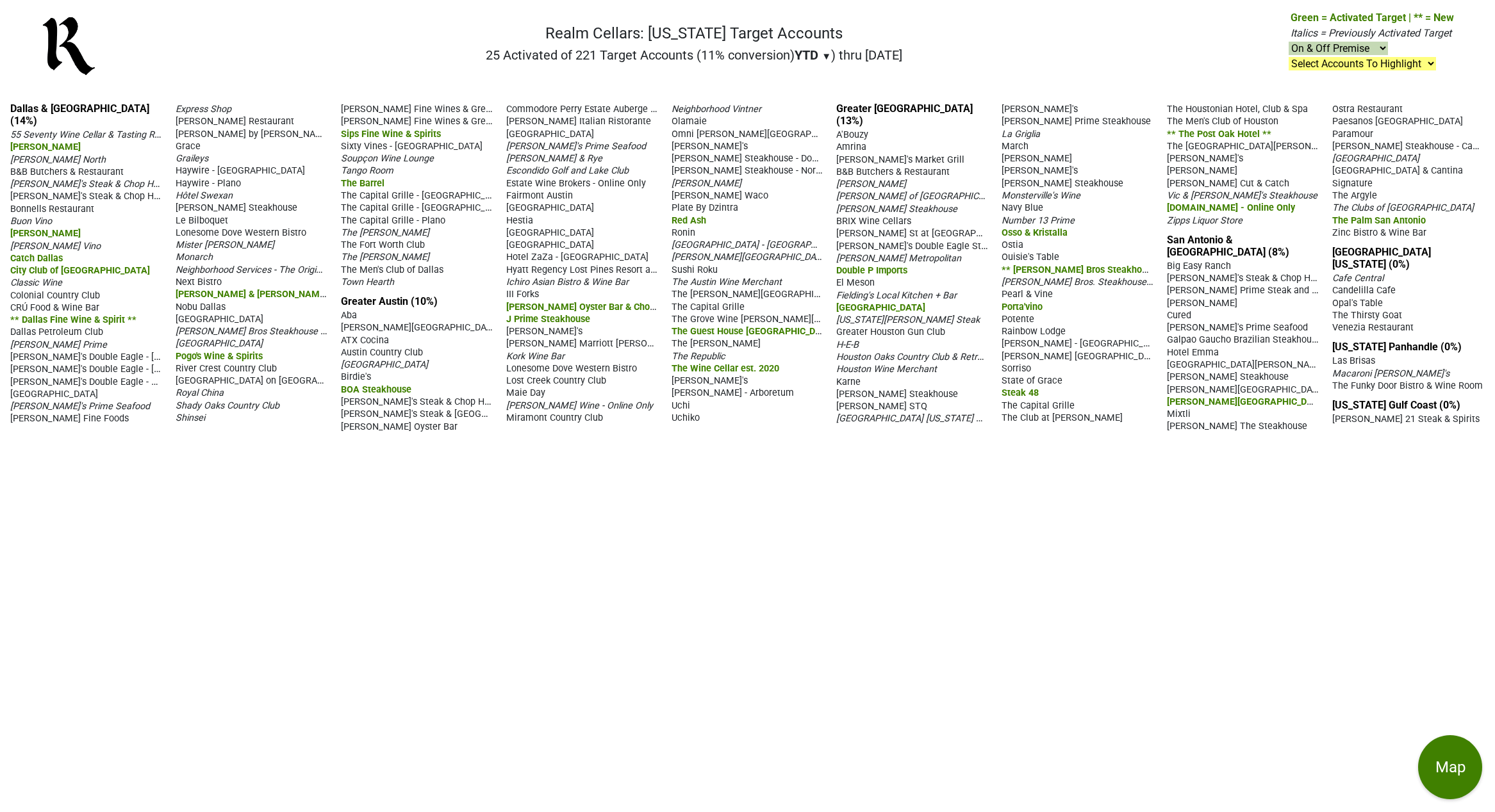
click at [881, 613] on div "Dallas & [GEOGRAPHIC_DATA] (14%) 55 Seventy Wine Cellar & Tasting Room [PERSON_…" at bounding box center [748, 452] width 1495 height 720
click at [874, 631] on div "Dallas & [GEOGRAPHIC_DATA] (14%) 55 Seventy Wine Cellar & Tasting Room [PERSON_…" at bounding box center [748, 452] width 1495 height 720
click at [1039, 667] on div "Dallas & [GEOGRAPHIC_DATA] (14%) 55 Seventy Wine Cellar & Tasting Room [PERSON_…" at bounding box center [748, 452] width 1495 height 720
